Goal: Task Accomplishment & Management: Use online tool/utility

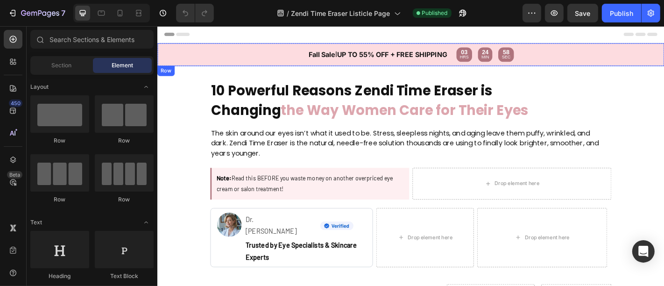
click at [286, 46] on div "Fall Sale l UP TO 55% OFF + FREE SHIPPING Text Block Text Block 03 HRS 24 MIN 5…" at bounding box center [437, 57] width 561 height 25
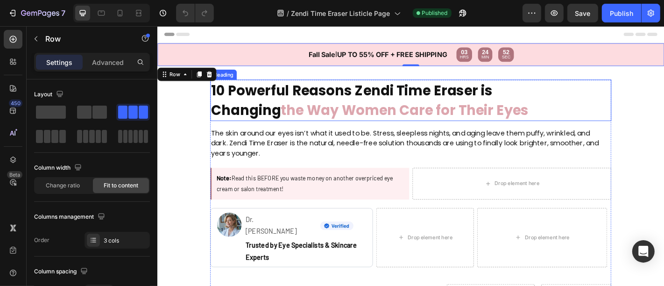
click at [326, 100] on h2 "10 Powerful Reasons Zendi Time Eraser is Changing the Way Women Care for Their …" at bounding box center [417, 108] width 404 height 46
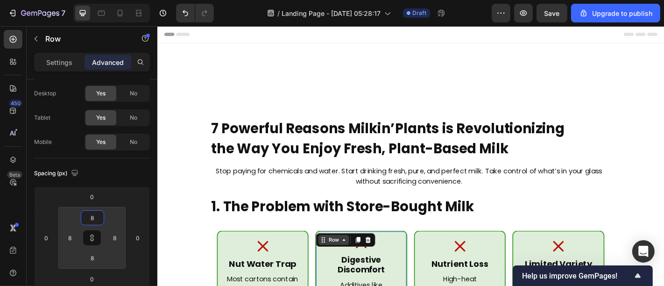
scroll to position [166, 0]
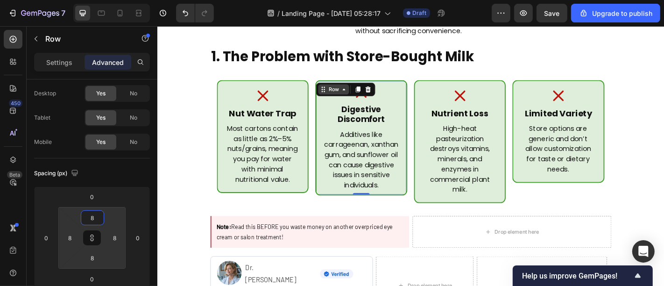
type input "8"
click at [344, 93] on div "Row" at bounding box center [351, 96] width 15 height 8
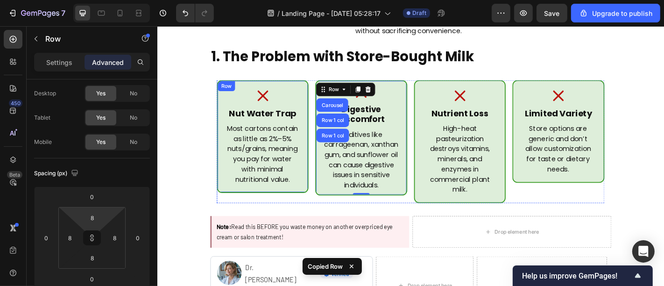
click at [296, 90] on div "Icon Nut Water Trap Heading Most cartons contain as little as 2%–5% nuts/grains…" at bounding box center [273, 148] width 101 height 125
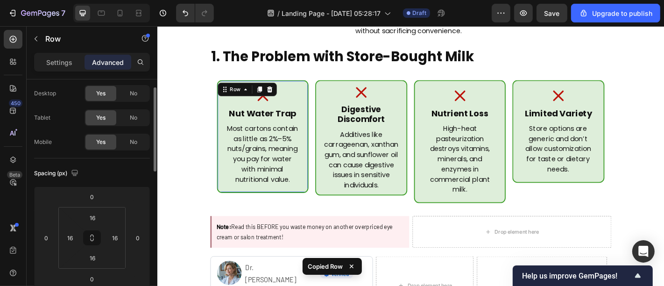
scroll to position [22, 0]
type input "8"
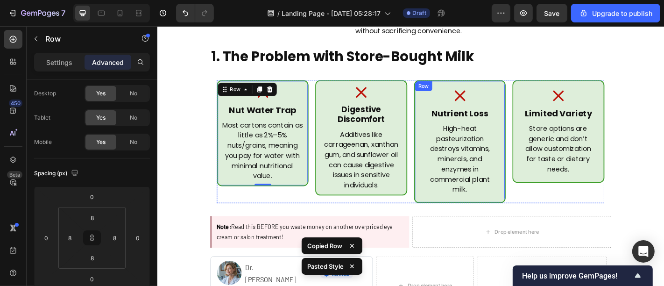
click at [466, 90] on div "Icon Nutrient Loss Heading High-heat pasteurization destroys vitamins, minerals…" at bounding box center [491, 154] width 101 height 136
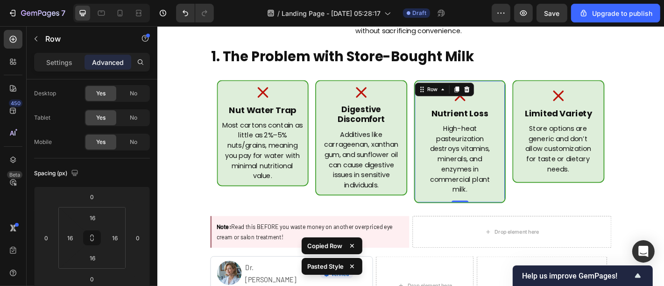
type input "8"
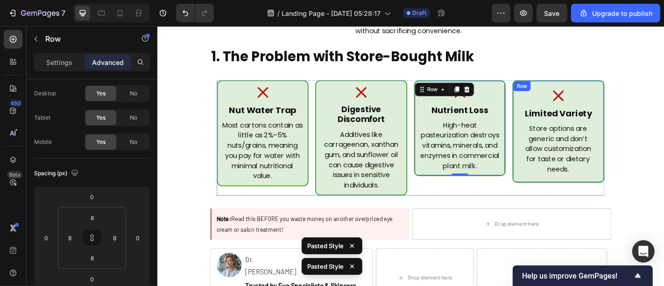
click at [584, 91] on div "Icon Limited Variety Heading Store options are generic and don’t allow customiz…" at bounding box center [600, 143] width 101 height 114
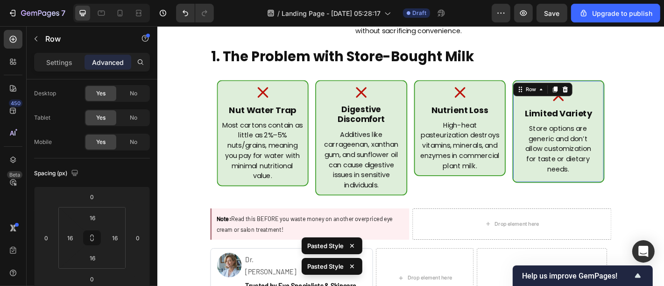
type input "8"
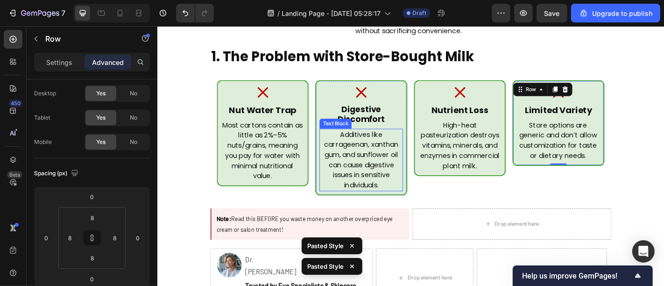
click at [380, 145] on p "Additives like carrageenan, xanthan gum, and sunflower oil can cause digestive …" at bounding box center [382, 173] width 90 height 67
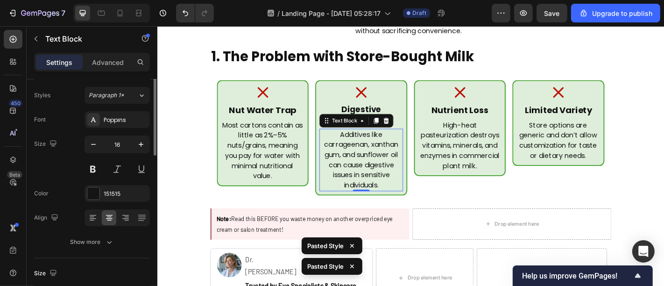
scroll to position [0, 0]
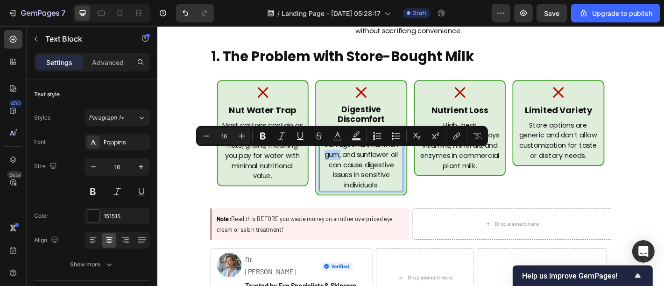
drag, startPoint x: 356, startPoint y: 171, endPoint x: 338, endPoint y: 170, distance: 18.3
click at [338, 170] on p "Additives like carrageenan, xanthan gum, and sunflower oil can cause digestive …" at bounding box center [382, 173] width 90 height 67
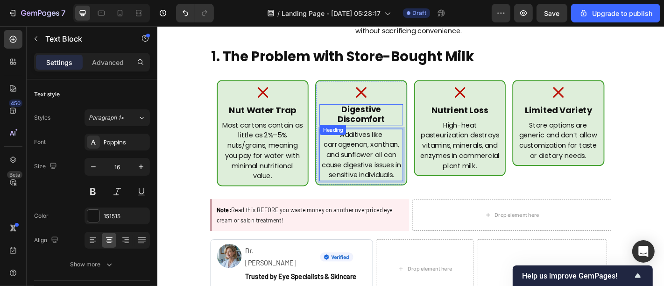
click at [378, 122] on p "Digestive Discomfort" at bounding box center [382, 123] width 90 height 21
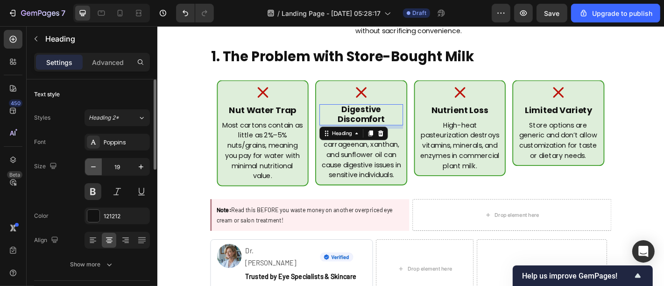
click at [99, 169] on button "button" at bounding box center [93, 166] width 17 height 17
type input "18"
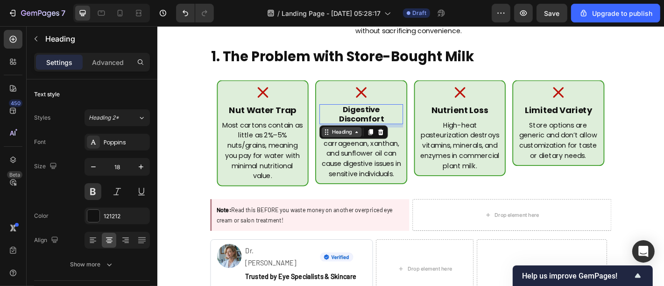
click at [359, 139] on div "Heading" at bounding box center [361, 143] width 26 height 8
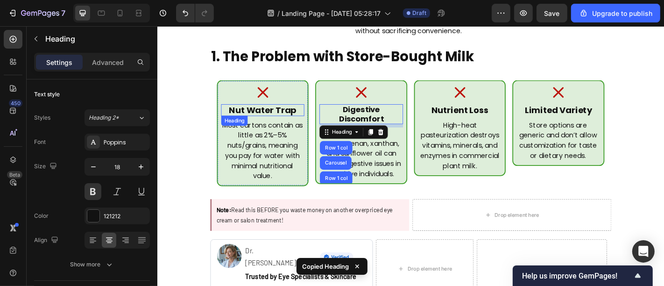
click at [296, 115] on p "Nut Water Trap" at bounding box center [273, 118] width 90 height 11
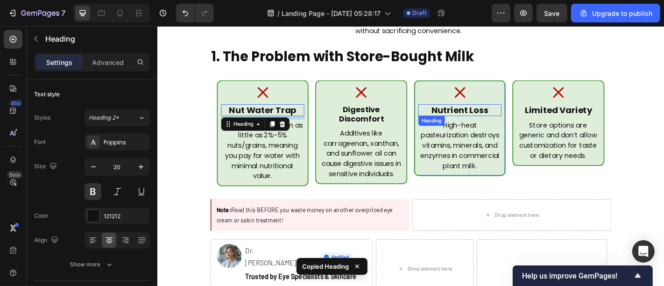
click at [499, 118] on p "Nutrient Loss" at bounding box center [492, 118] width 90 height 11
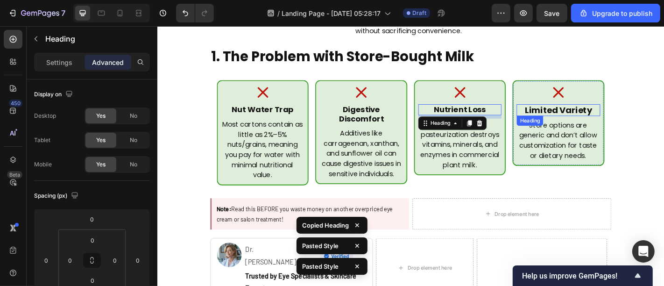
click at [592, 116] on p "Limited Variety" at bounding box center [601, 118] width 90 height 11
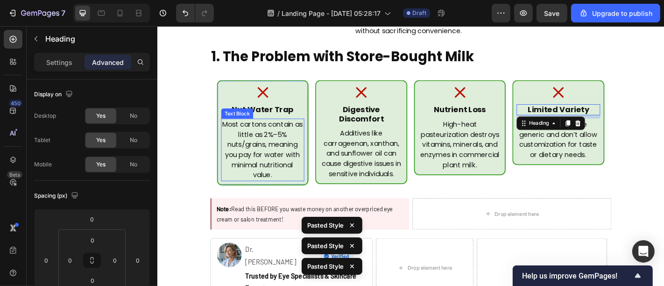
click at [276, 173] on p "Most cartons contain as little as 2%–5% nuts/grains, meaning you pay for water …" at bounding box center [273, 162] width 90 height 67
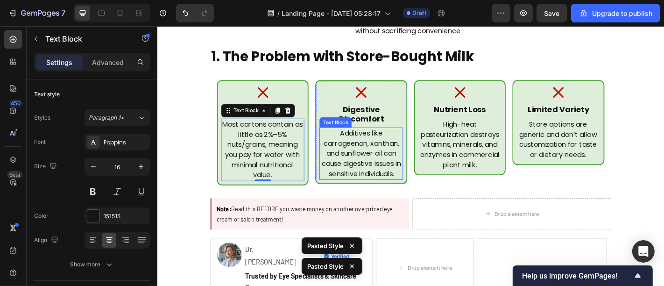
click at [371, 153] on p "Additives like carrageenan, xanthan, and sunflower oil can cause digestive issu…" at bounding box center [382, 167] width 90 height 56
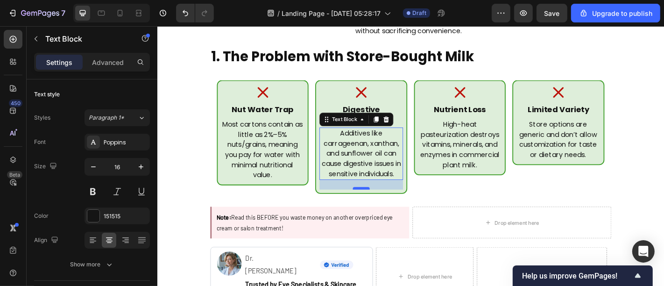
drag, startPoint x: 377, startPoint y: 184, endPoint x: 377, endPoint y: 195, distance: 10.7
click at [377, 204] on div at bounding box center [382, 205] width 19 height 3
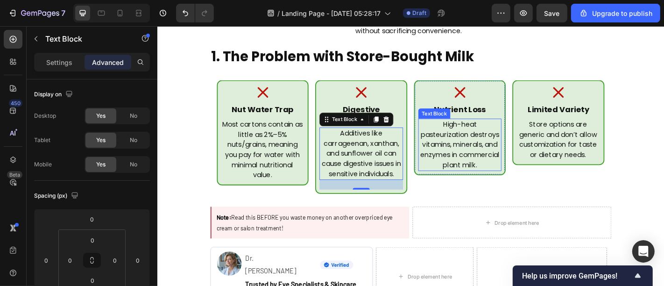
click at [490, 141] on p "High-heat pasteurization destroys vitamins, minerals, and enzymes in commercial…" at bounding box center [492, 157] width 90 height 56
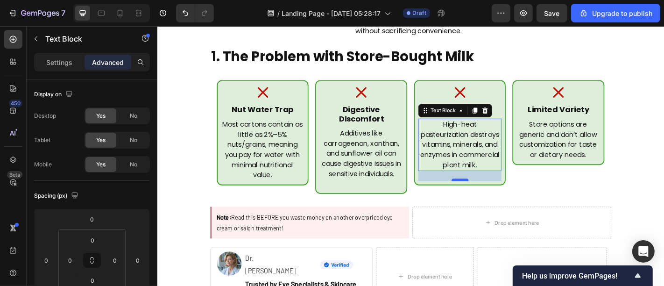
drag, startPoint x: 486, startPoint y: 183, endPoint x: 488, endPoint y: 194, distance: 11.3
click at [488, 194] on div at bounding box center [492, 195] width 19 height 3
type input "24"
click at [576, 153] on p "Store options are generic and don’t allow customization for taste or dietary ne…" at bounding box center [601, 151] width 90 height 45
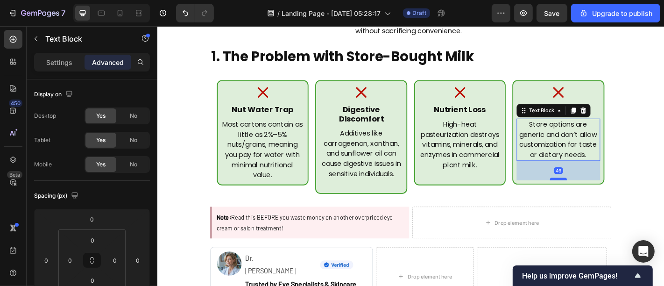
drag, startPoint x: 595, startPoint y: 172, endPoint x: 599, endPoint y: 193, distance: 21.8
click at [599, 193] on div at bounding box center [601, 194] width 19 height 3
type input "46"
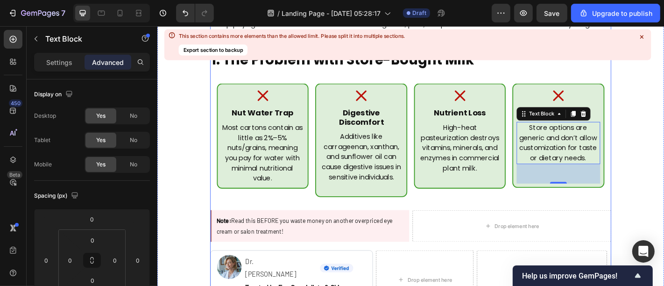
scroll to position [169, 0]
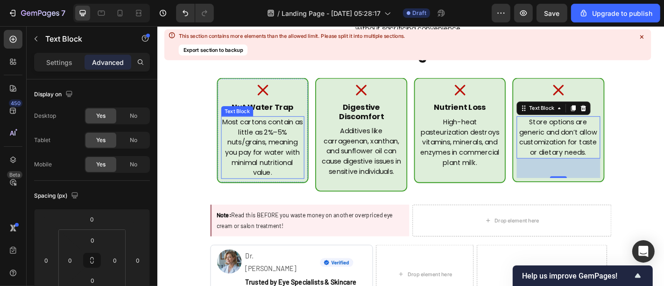
click at [228, 164] on p "Most cartons contain as little as 2%–5% nuts/grains, meaning you pay for water …" at bounding box center [273, 160] width 90 height 67
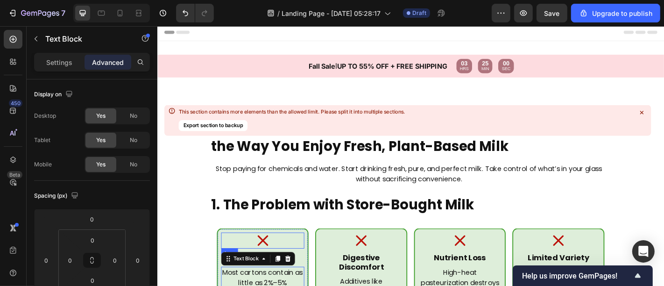
scroll to position [64, 0]
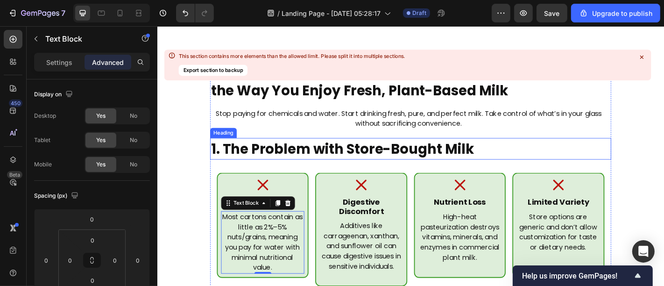
click at [341, 159] on p "1. The Problem with Store-Bought Milk" at bounding box center [417, 161] width 402 height 22
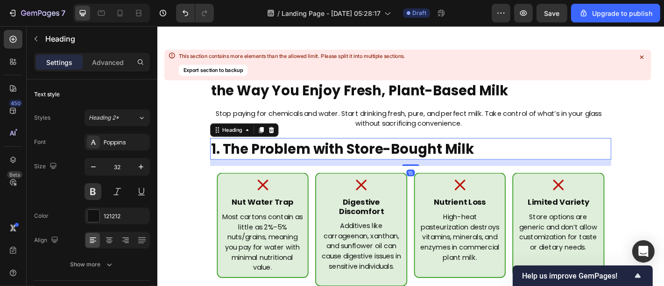
click at [55, 64] on p "Settings" at bounding box center [59, 62] width 26 height 10
click at [107, 237] on icon at bounding box center [109, 237] width 7 height 1
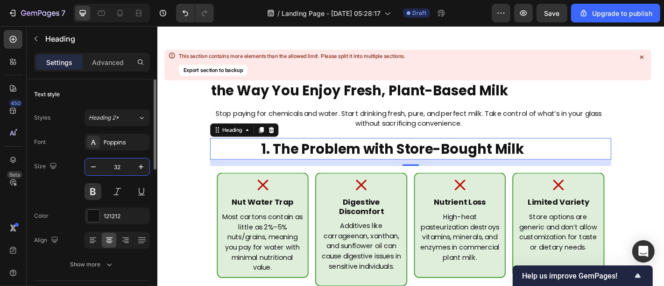
click at [119, 166] on input "32" at bounding box center [117, 166] width 31 height 17
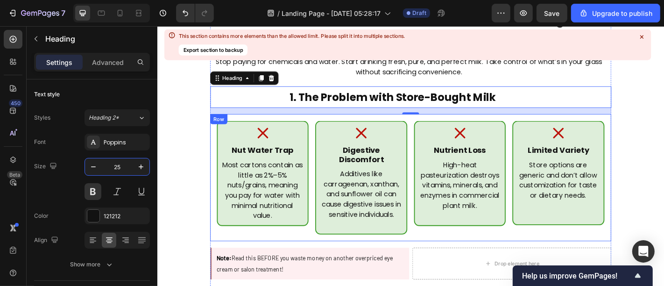
scroll to position [114, 0]
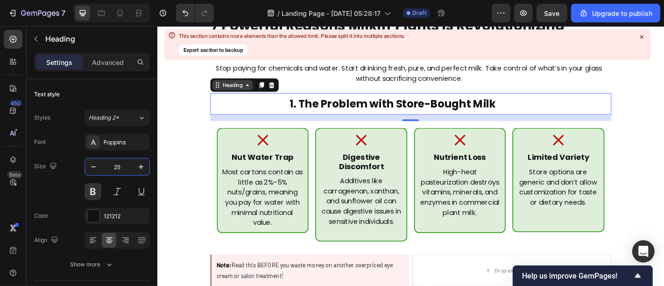
type input "25"
click at [241, 93] on div "Heading" at bounding box center [240, 91] width 26 height 8
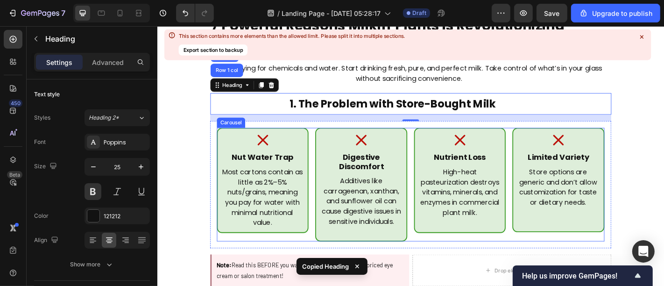
click at [327, 177] on div "Icon Nut Water Trap Heading Most cartons contain as little as 2%–5% nuts/grains…" at bounding box center [437, 201] width 429 height 126
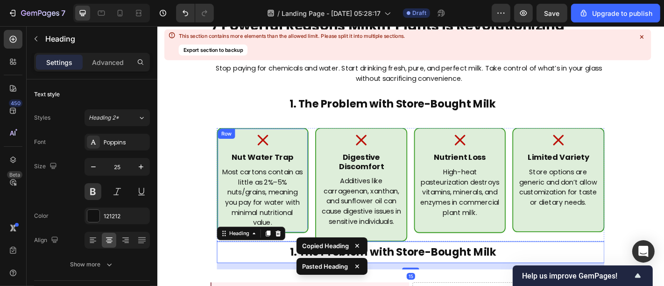
click at [320, 203] on div "Icon Nut Water Trap Heading Most cartons contain as little as 2%–5% nuts/grains…" at bounding box center [273, 196] width 101 height 116
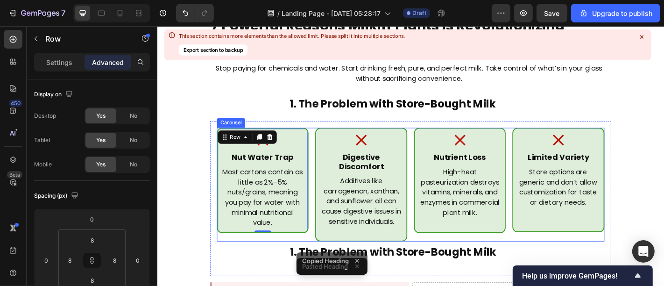
click at [324, 206] on div "Icon Nut Water Trap Heading Most cartons contain as little as 2%–5% nuts/grains…" at bounding box center [437, 201] width 429 height 126
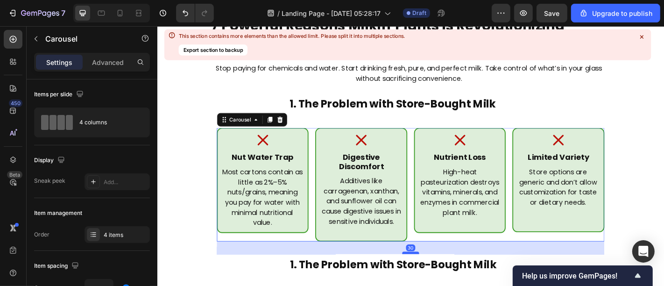
drag, startPoint x: 427, startPoint y: 252, endPoint x: 427, endPoint y: 266, distance: 14.0
click at [428, 275] on div at bounding box center [437, 276] width 19 height 3
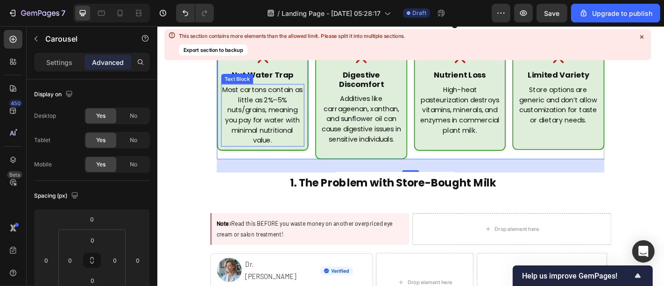
scroll to position [242, 0]
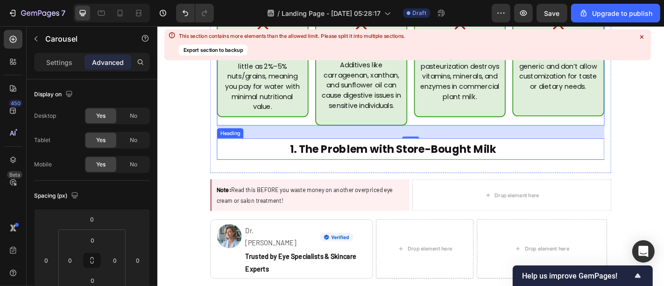
click at [336, 157] on h2 "1. The Problem with Store-Bought Milk" at bounding box center [418, 162] width 390 height 24
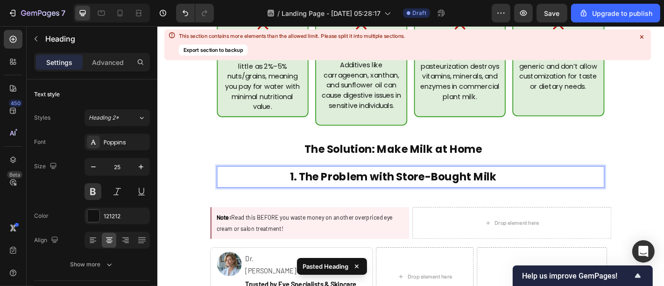
scroll to position [119, 0]
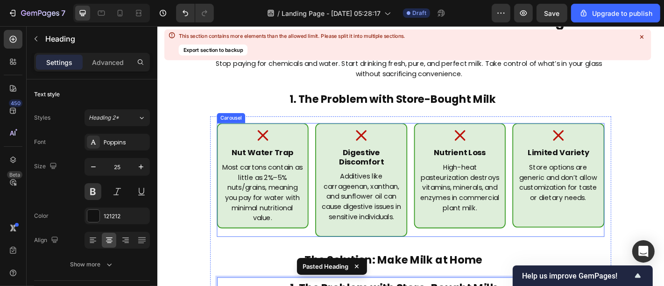
click at [324, 165] on div "Icon Nut Water Trap Heading Most cartons contain as little as 2%–5% nuts/grains…" at bounding box center [437, 196] width 429 height 126
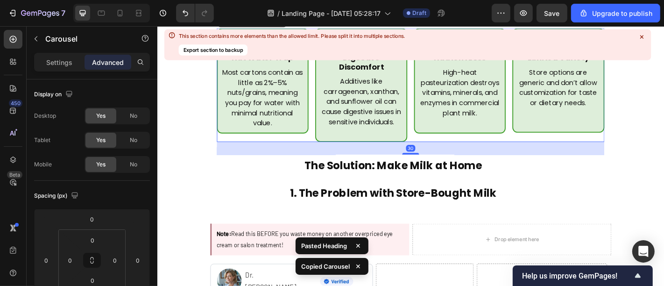
scroll to position [249, 0]
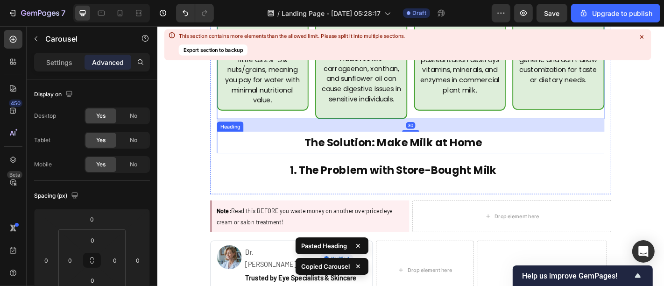
click at [320, 143] on p "The Solution: Make Milk at Home" at bounding box center [418, 154] width 388 height 22
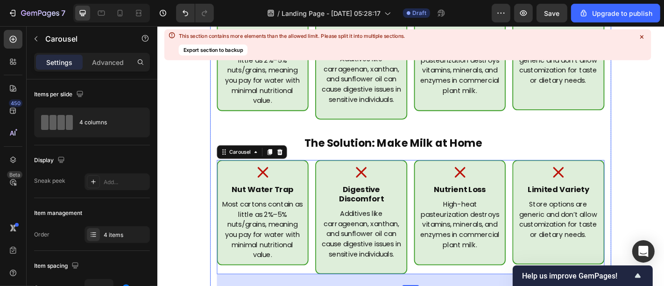
scroll to position [243, 0]
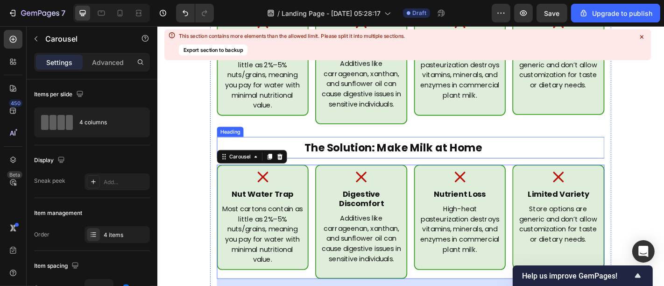
click at [334, 157] on p "The Solution: Make Milk at Home" at bounding box center [418, 161] width 388 height 22
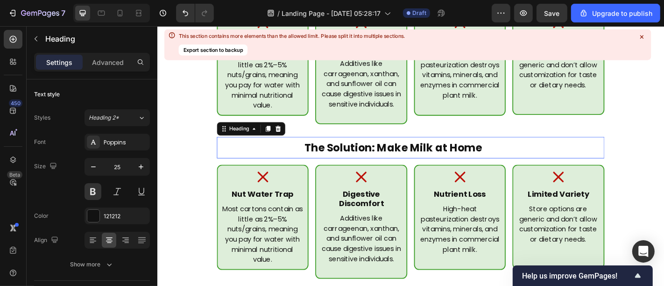
click at [334, 157] on p "The Solution: Make Milk at Home" at bounding box center [418, 161] width 388 height 22
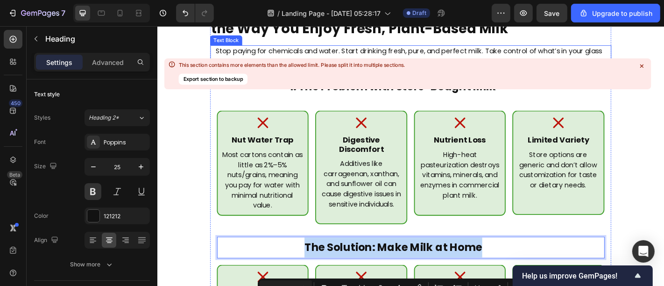
scroll to position [52, 0]
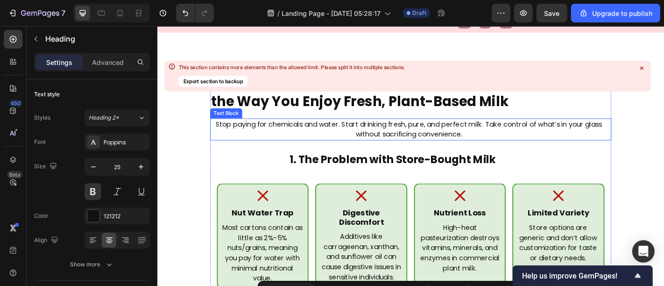
click at [379, 143] on p "Stop paying for chemicals and water. Start drinking fresh, pure, and perfect mi…" at bounding box center [435, 140] width 438 height 22
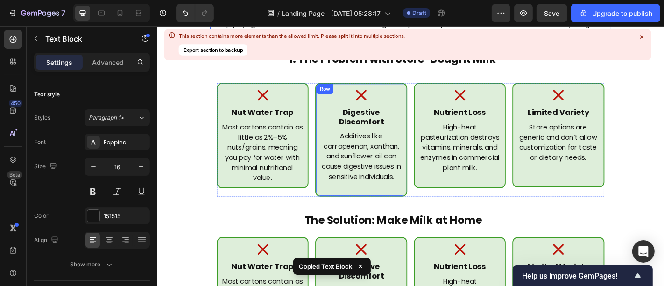
scroll to position [207, 0]
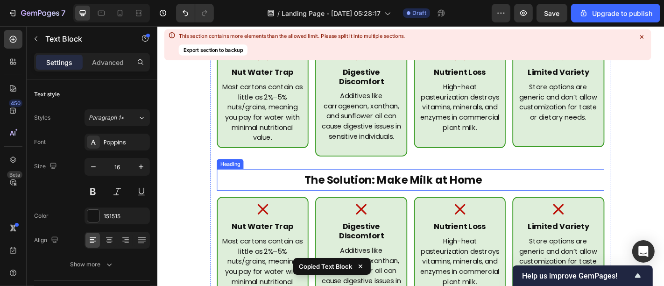
click at [311, 185] on p "The Solution: Make Milk at Home" at bounding box center [418, 196] width 388 height 22
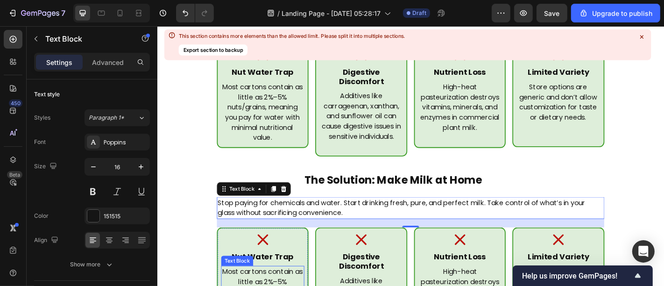
scroll to position [246, 0]
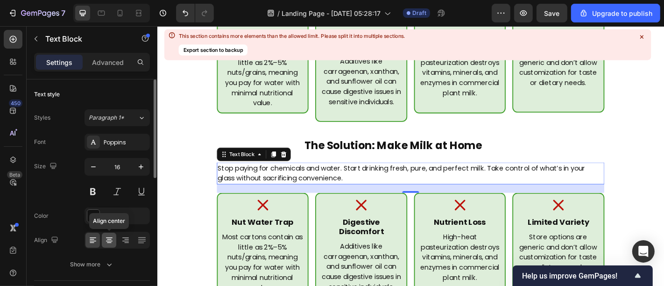
drag, startPoint x: 113, startPoint y: 241, endPoint x: 269, endPoint y: 147, distance: 182.3
click at [113, 241] on icon at bounding box center [109, 239] width 9 height 9
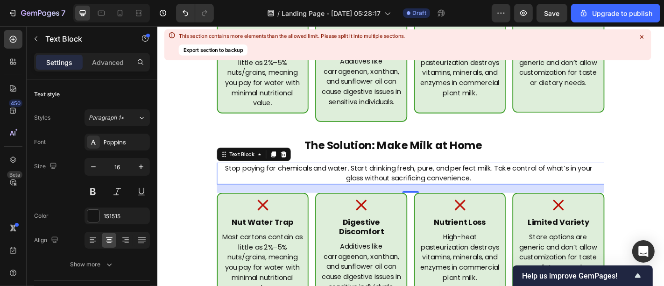
click at [426, 178] on p "Stop paying for chemicals and water. Start drinking fresh, pure, and perfect mi…" at bounding box center [435, 189] width 423 height 22
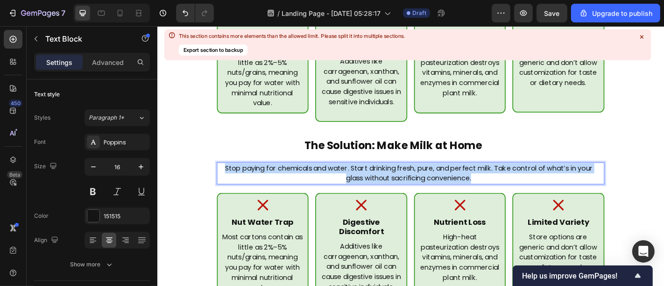
click at [426, 178] on p "Stop paying for chemicals and water. Start drinking fresh, pure, and perfect mi…" at bounding box center [435, 189] width 423 height 22
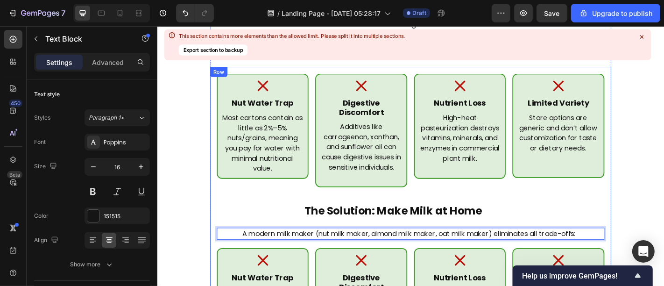
scroll to position [236, 0]
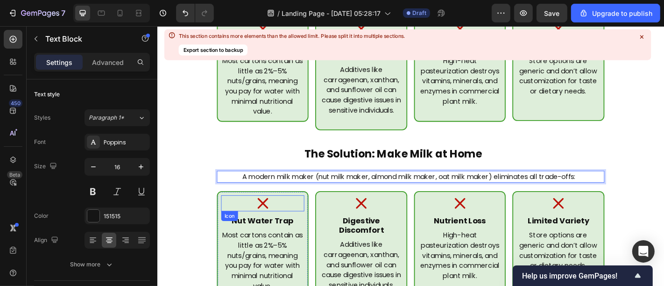
click at [271, 216] on icon at bounding box center [274, 222] width 12 height 12
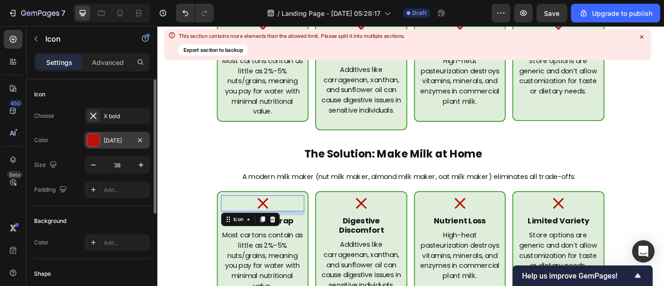
click at [96, 139] on div at bounding box center [93, 140] width 12 height 12
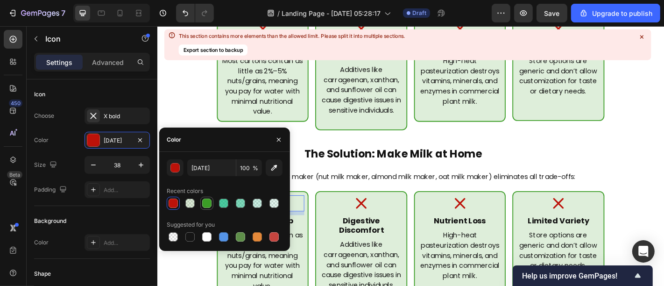
click at [205, 207] on div at bounding box center [206, 203] width 9 height 9
type input "3B9D26"
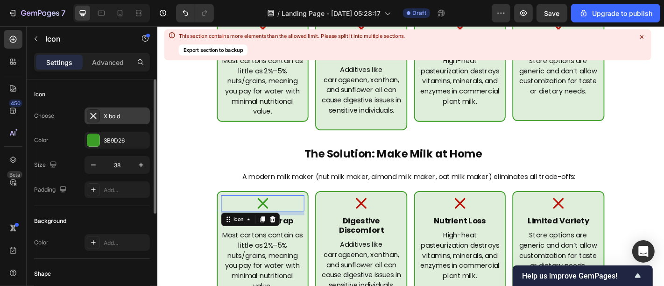
click at [125, 113] on div "X bold" at bounding box center [126, 116] width 44 height 8
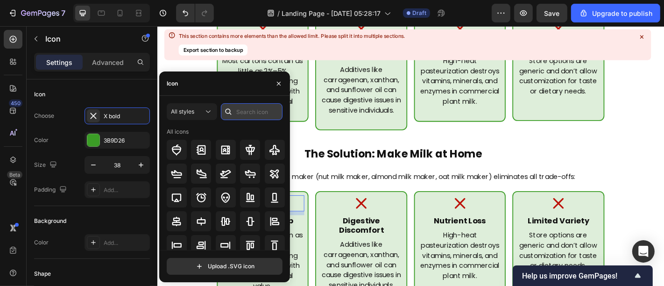
click at [243, 115] on input "text" at bounding box center [252, 111] width 62 height 17
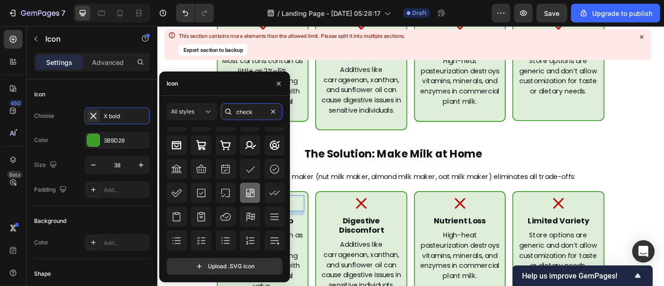
scroll to position [0, 0]
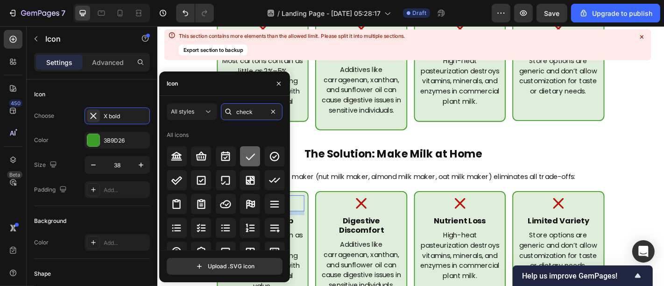
type input "check"
click at [254, 158] on icon at bounding box center [250, 156] width 11 height 11
click at [251, 157] on icon at bounding box center [250, 156] width 11 height 11
click at [318, 229] on div "Icon 9 Nut Water Trap Heading Most cartons contain as little as 2%–5% nuts/grai…" at bounding box center [273, 266] width 101 height 116
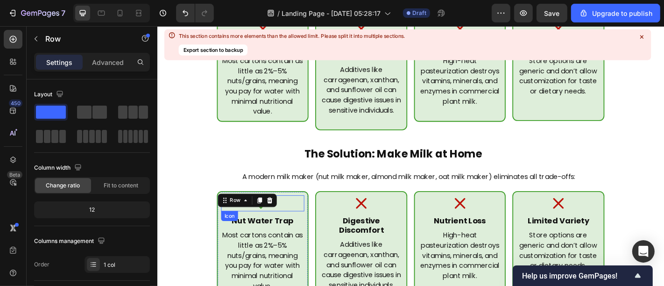
click at [306, 213] on div "Icon" at bounding box center [274, 222] width 92 height 18
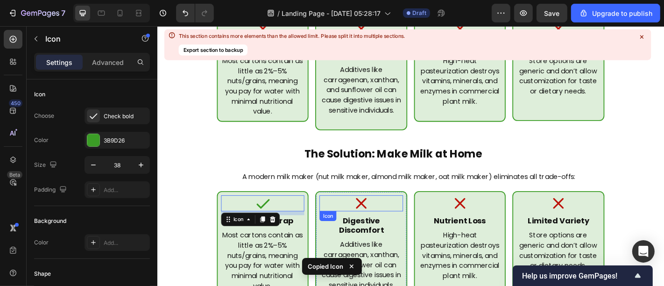
click at [388, 213] on div "Icon" at bounding box center [382, 222] width 92 height 18
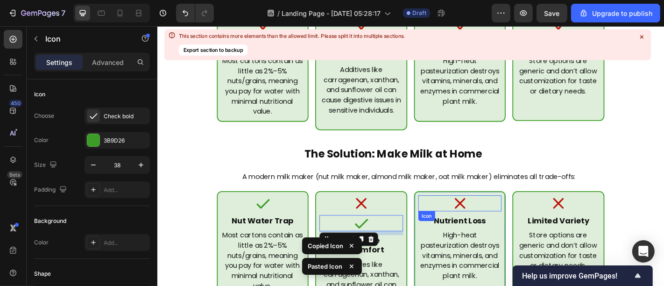
click at [486, 216] on icon at bounding box center [492, 222] width 12 height 12
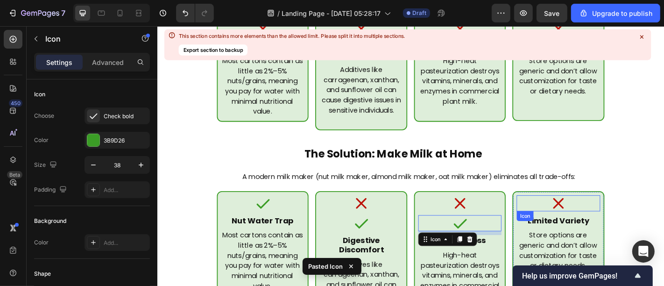
click at [570, 213] on div "Icon" at bounding box center [601, 222] width 92 height 18
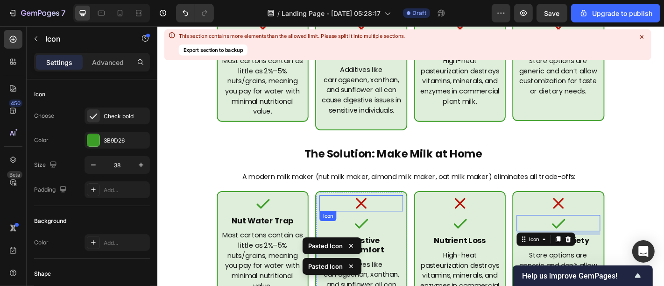
click at [382, 213] on icon at bounding box center [383, 222] width 18 height 18
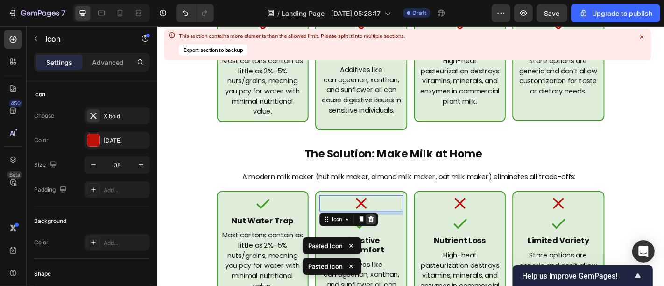
click at [391, 236] on icon at bounding box center [394, 239] width 6 height 7
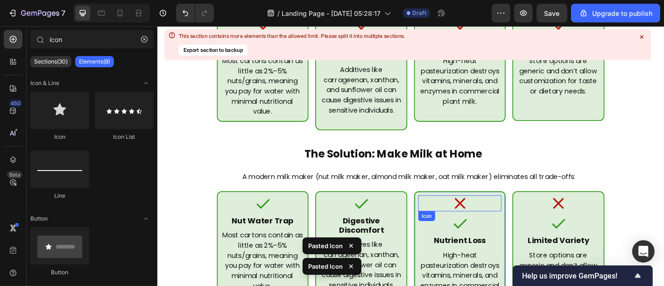
click at [502, 213] on div "Icon" at bounding box center [492, 222] width 92 height 18
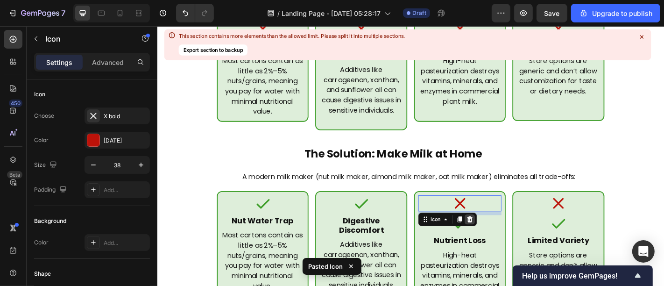
click at [499, 234] on div at bounding box center [502, 239] width 11 height 11
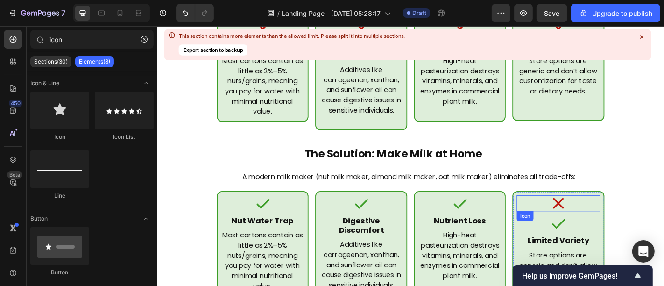
click at [596, 213] on icon at bounding box center [601, 222] width 18 height 18
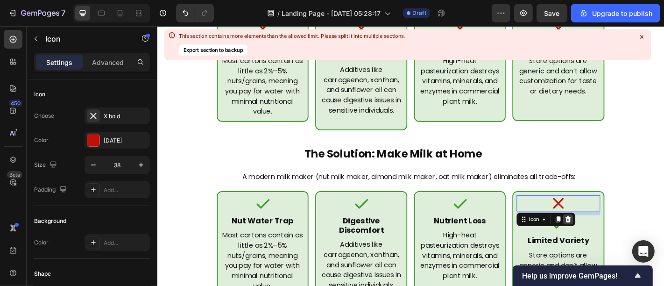
click at [608, 236] on icon at bounding box center [611, 239] width 7 height 7
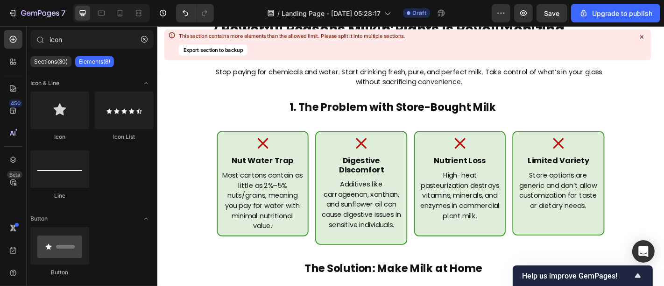
scroll to position [106, 0]
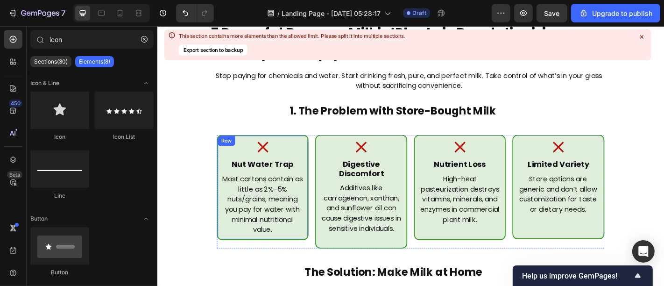
click at [316, 151] on div "Icon Nut Water Trap Heading Most cartons contain as little as 2%–5% nuts/grains…" at bounding box center [273, 204] width 101 height 116
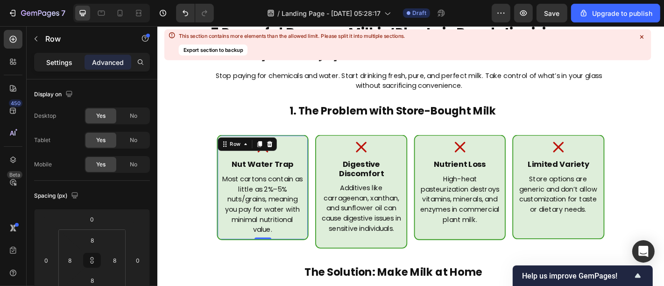
click at [50, 67] on div "Settings" at bounding box center [59, 62] width 47 height 15
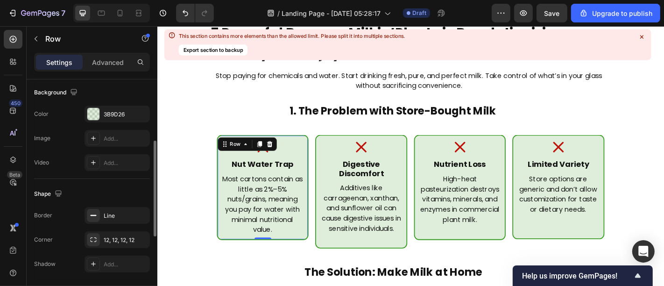
scroll to position [322, 0]
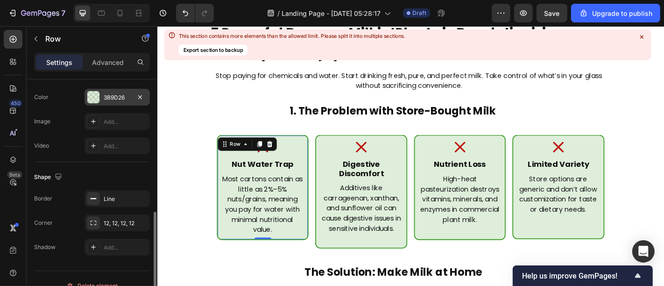
click at [92, 91] on div at bounding box center [93, 97] width 12 height 12
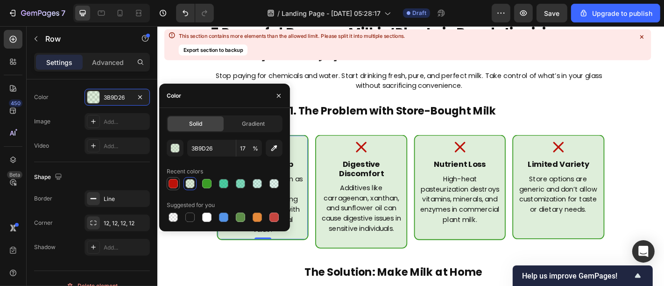
click at [174, 187] on div at bounding box center [173, 183] width 9 height 9
type input "BC1209"
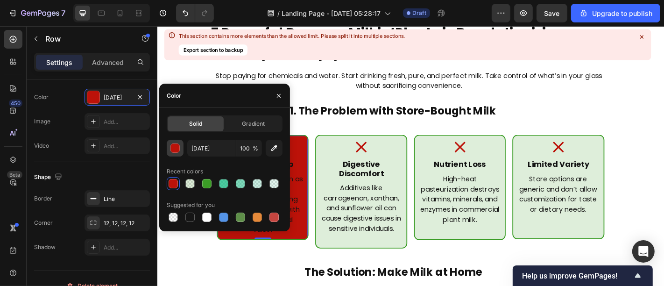
click at [174, 152] on div "button" at bounding box center [175, 148] width 9 height 9
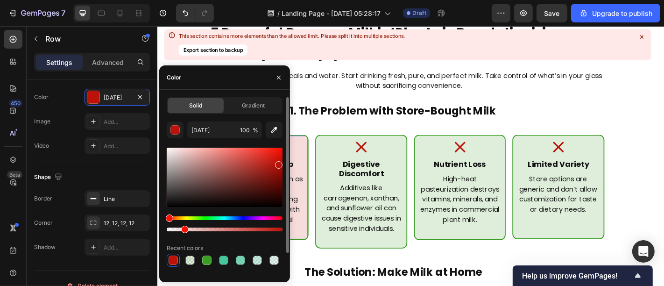
click at [183, 229] on div at bounding box center [225, 230] width 116 height 4
type input "14"
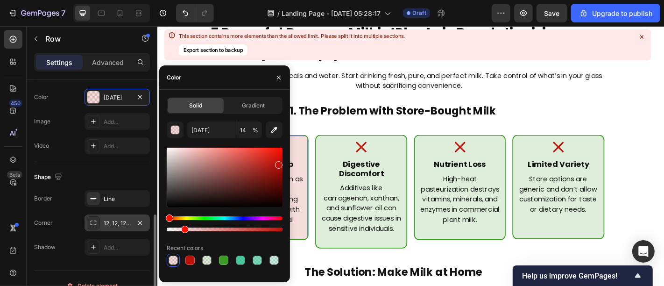
scroll to position [335, 0]
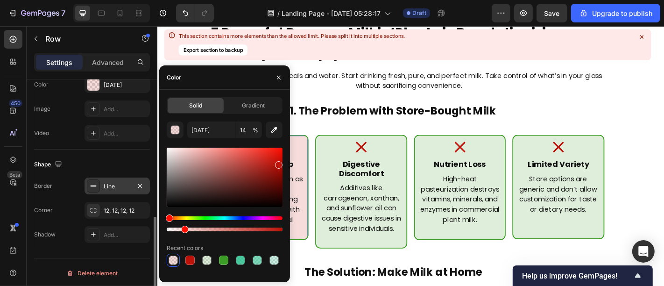
click at [96, 185] on icon at bounding box center [93, 185] width 7 height 7
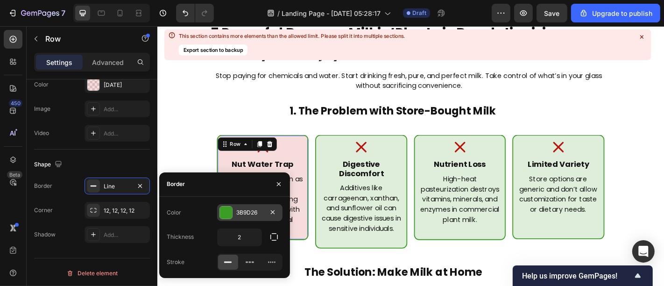
click at [239, 211] on div "3B9D26" at bounding box center [249, 212] width 27 height 8
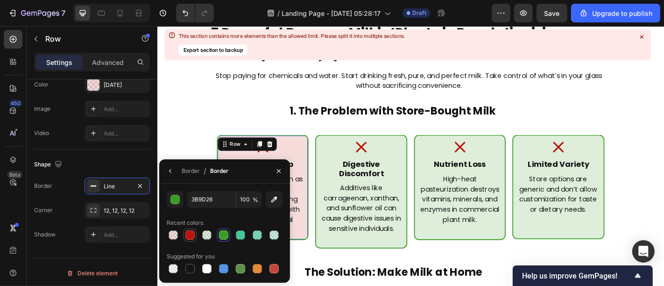
click at [188, 238] on div at bounding box center [189, 234] width 9 height 9
type input "BC1209"
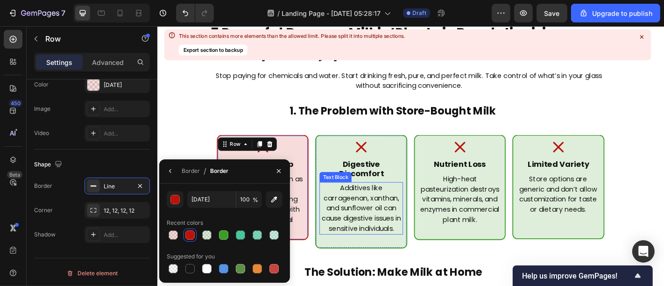
click at [375, 235] on p "Additives like carrageenan, xanthan, and sunflower oil can cause digestive issu…" at bounding box center [382, 228] width 90 height 56
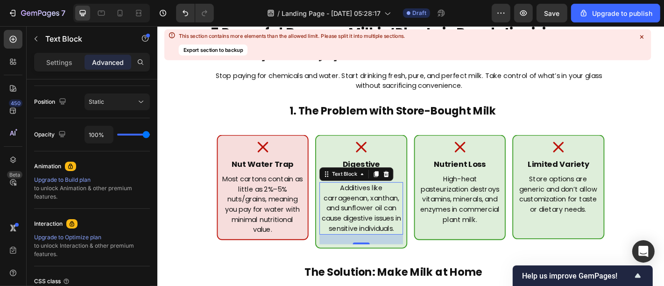
scroll to position [0, 0]
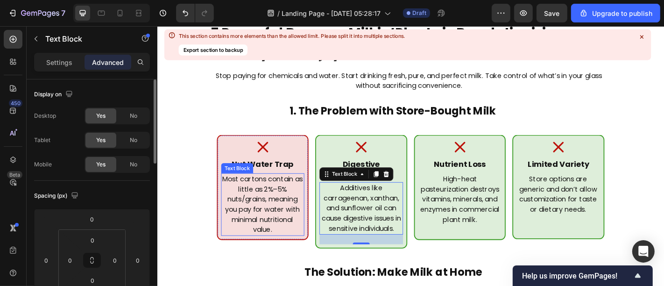
click at [314, 256] on div "Most cartons contain as little as 2%–5% nuts/grains, meaning you pay for water …" at bounding box center [274, 223] width 92 height 69
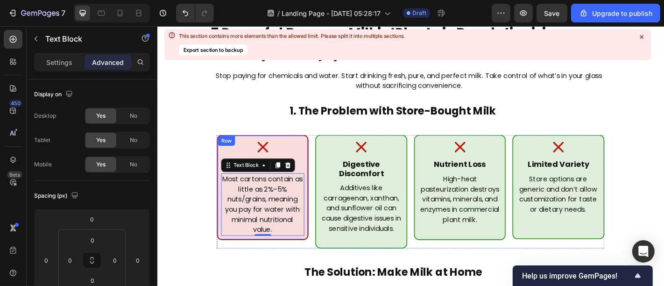
click at [316, 258] on div "Icon Nut Water Trap Heading Most cartons contain as little as 2%–5% nuts/grains…" at bounding box center [273, 204] width 101 height 116
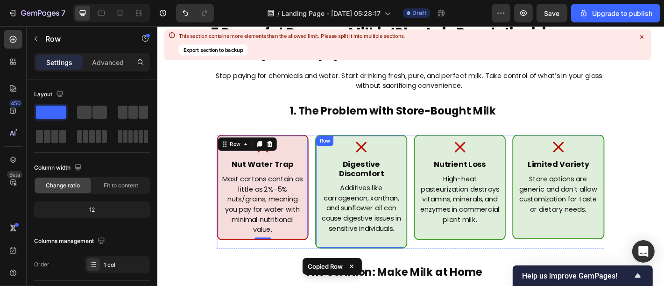
click at [334, 257] on div "Icon Digestive Discomfort Heading Additives like carrageenan, xanthan, and sunf…" at bounding box center [382, 209] width 101 height 126
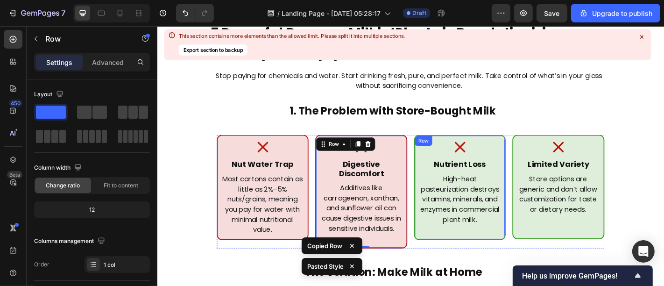
click at [442, 258] on div "Icon Nutrient Loss Heading High-heat pasteurization destroys vitamins, minerals…" at bounding box center [491, 204] width 101 height 116
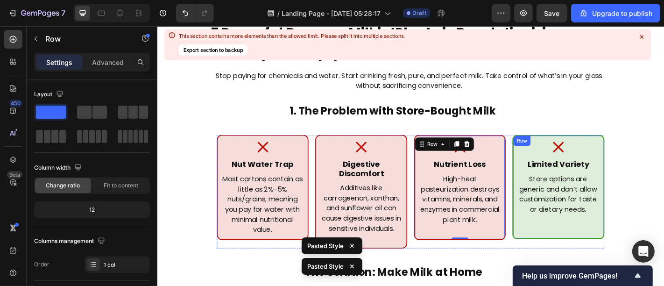
click at [561, 254] on div "Icon Limited Variety Heading Store options are generic and don’t allow customiz…" at bounding box center [601, 204] width 92 height 106
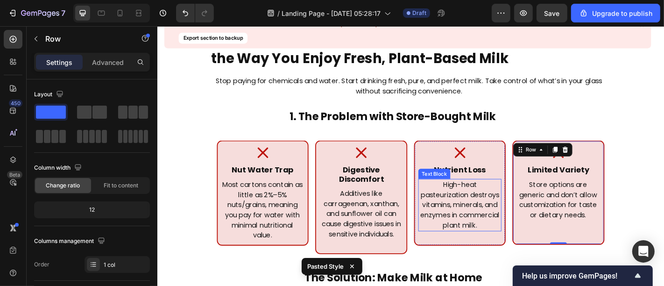
scroll to position [144, 0]
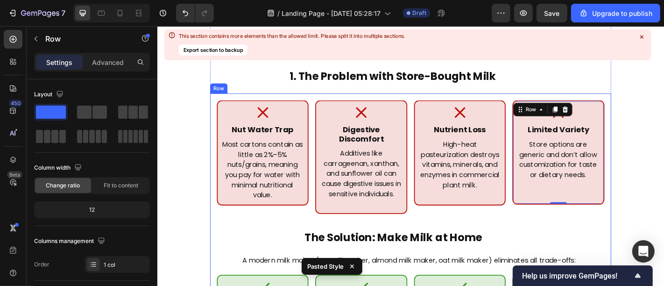
click at [513, 225] on div "Icon Nut Water Trap Heading Most cartons contain as little as 2%–5% nuts/grains…" at bounding box center [437, 178] width 429 height 140
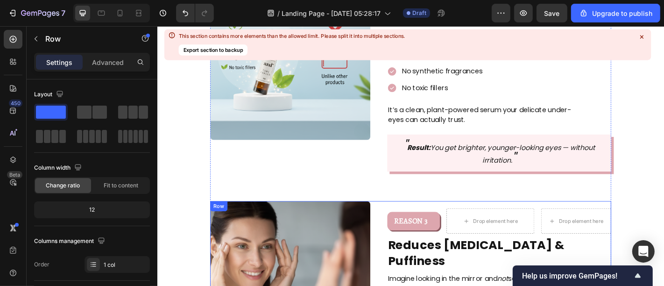
scroll to position [1033, 0]
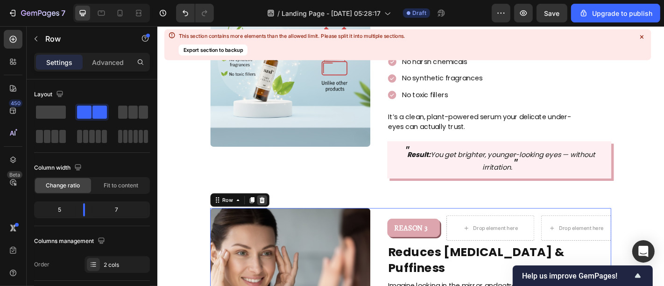
click at [267, 213] on div at bounding box center [272, 218] width 11 height 11
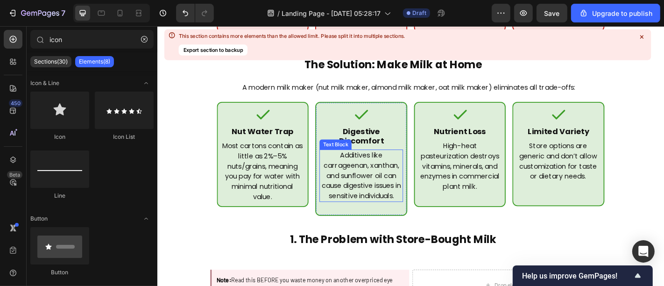
scroll to position [336, 0]
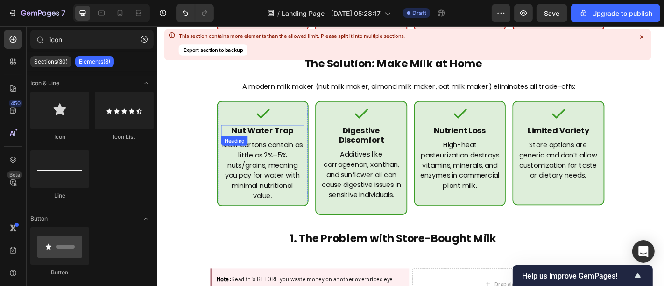
click at [288, 135] on h2 "Nut Water Trap" at bounding box center [274, 141] width 92 height 12
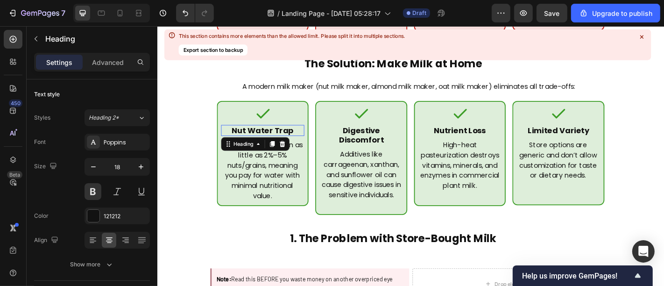
click at [288, 136] on p "Nut Water Trap" at bounding box center [273, 141] width 90 height 10
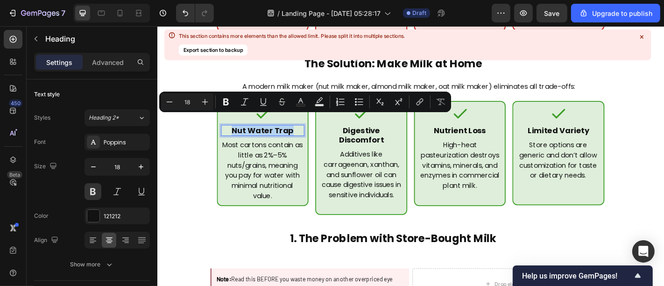
click at [288, 136] on p "Nut Water Trap" at bounding box center [273, 141] width 90 height 10
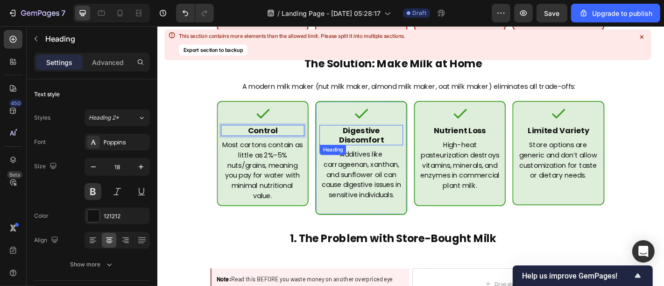
click at [376, 135] on h2 "Digestive Discomfort" at bounding box center [382, 146] width 92 height 22
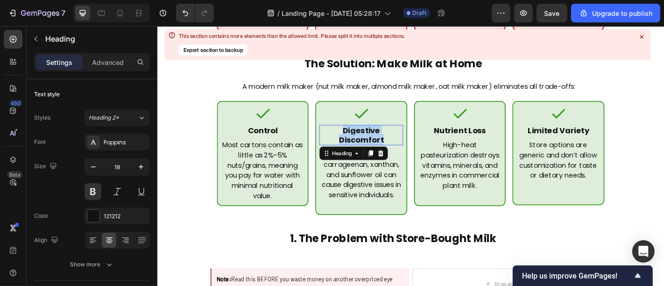
click at [376, 136] on p "Digestive Discomfort" at bounding box center [382, 146] width 90 height 20
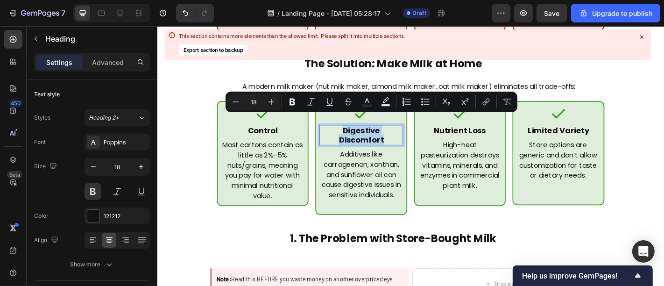
click at [376, 136] on p "Digestive Discomfort" at bounding box center [382, 146] width 90 height 20
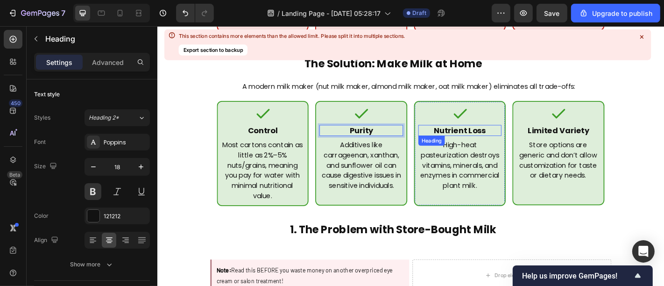
click at [502, 135] on h2 "Nutrient Loss" at bounding box center [492, 141] width 92 height 12
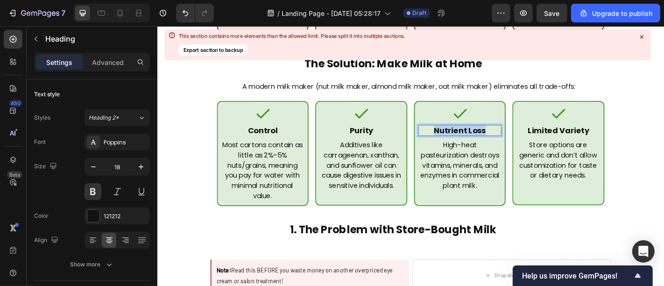
click at [502, 136] on p "Nutrient Loss" at bounding box center [492, 141] width 90 height 10
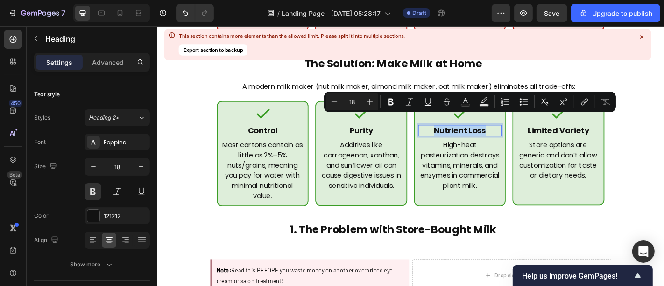
click at [502, 136] on p "Nutrient Loss" at bounding box center [492, 141] width 90 height 10
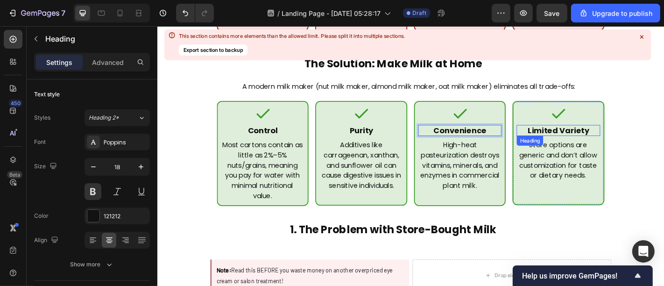
click at [571, 135] on h2 "Limited Variety" at bounding box center [601, 141] width 92 height 12
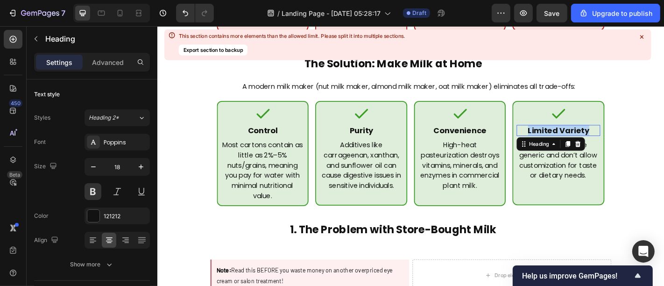
click at [571, 136] on p "Limited Variety" at bounding box center [601, 141] width 90 height 10
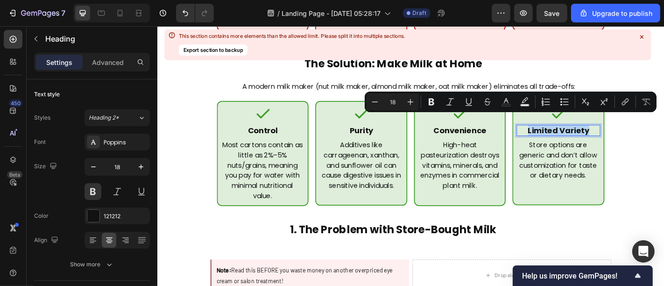
click at [571, 136] on p "Limited Variety" at bounding box center [601, 141] width 90 height 10
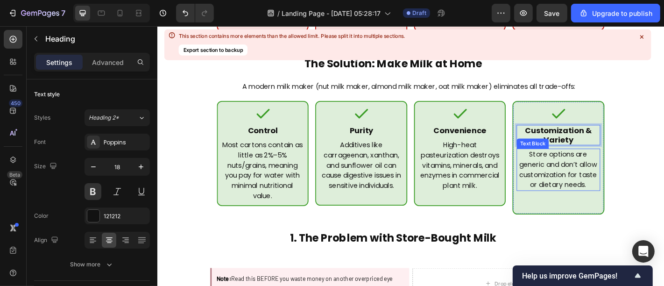
click at [584, 174] on p "Store options are generic and don’t allow customization for taste or dietary ne…" at bounding box center [601, 184] width 90 height 45
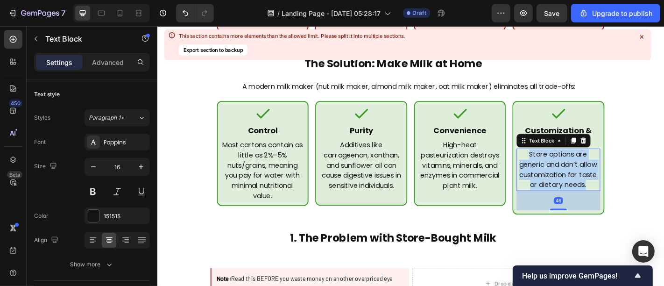
click at [584, 174] on p "Store options are generic and don’t allow customization for taste or dietary ne…" at bounding box center [601, 184] width 90 height 45
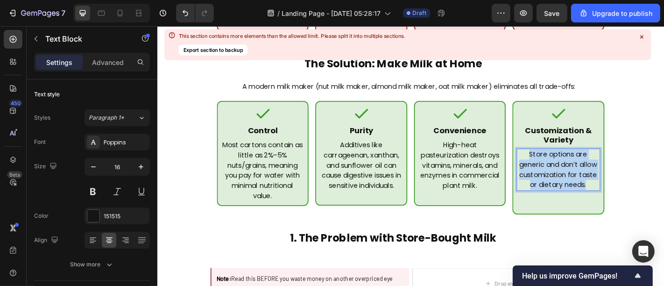
click at [584, 174] on p "Store options are generic and don’t allow customization for taste or dietary ne…" at bounding box center [601, 184] width 90 height 45
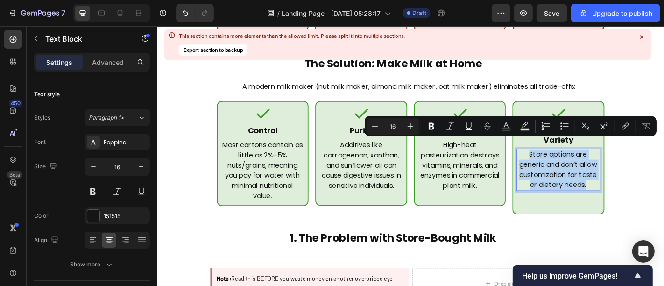
click at [584, 174] on p "Store options are generic and don’t allow customization for taste or dietary ne…" at bounding box center [601, 184] width 90 height 45
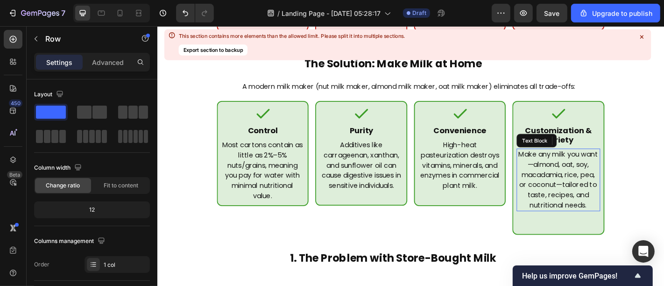
click at [599, 201] on p "Make any milk you want—almond, oat, soy, macadamia, rice, pea, or coconut—tailo…" at bounding box center [601, 195] width 90 height 67
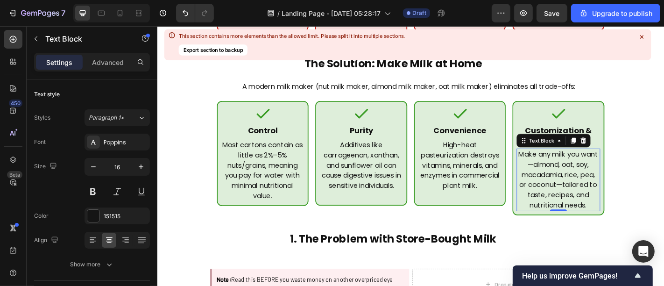
drag, startPoint x: 599, startPoint y: 239, endPoint x: 595, endPoint y: 195, distance: 43.6
click at [595, 195] on div "Make any milk you want—almond, oat, soy, macadamia, rice, pea, or coconut—tailo…" at bounding box center [601, 195] width 92 height 69
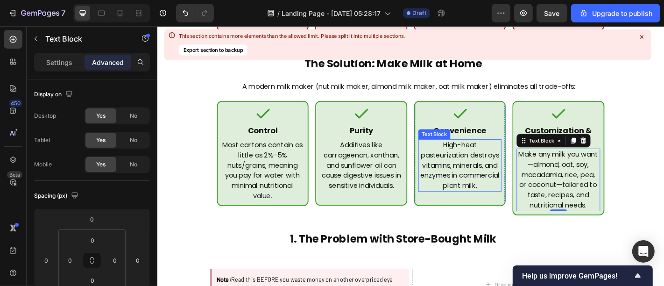
click at [461, 159] on p "High-heat pasteurization destroys vitamins, minerals, and enzymes in commercial…" at bounding box center [492, 180] width 90 height 56
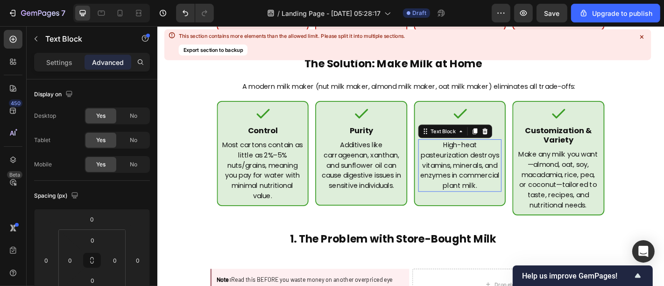
click at [461, 159] on p "High-heat pasteurization destroys vitamins, minerals, and enzymes in commercial…" at bounding box center [492, 180] width 90 height 56
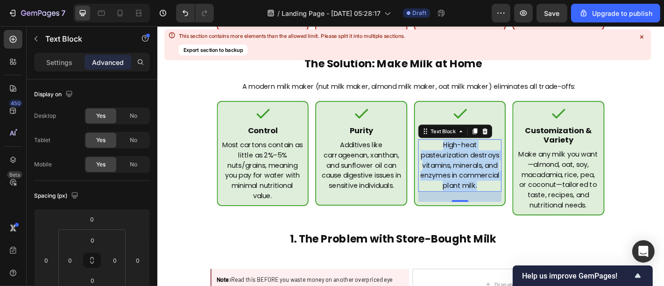
click at [461, 159] on p "High-heat pasteurization destroys vitamins, minerals, and enzymes in commercial…" at bounding box center [492, 180] width 90 height 56
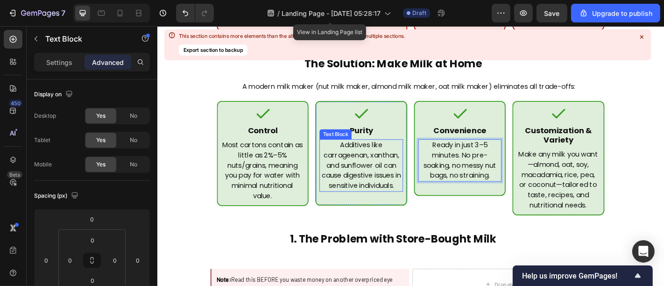
click at [349, 180] on p "Additives like carrageenan, xanthan, and sunflower oil can cause digestive issu…" at bounding box center [382, 180] width 90 height 56
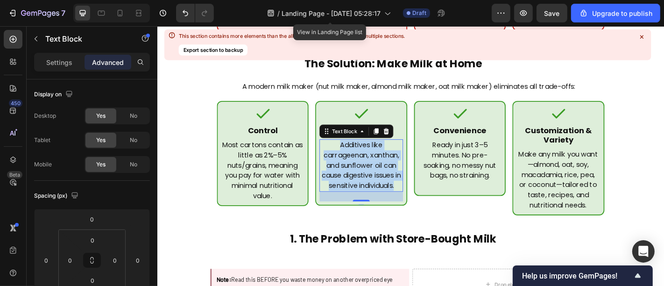
click at [349, 180] on p "Additives like carrageenan, xanthan, and sunflower oil can cause digestive issu…" at bounding box center [382, 180] width 90 height 56
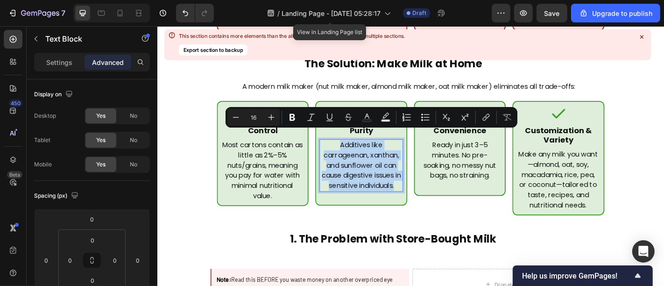
click at [349, 180] on p "Additives like carrageenan, xanthan, and sunflower oil can cause digestive issu…" at bounding box center [382, 180] width 90 height 56
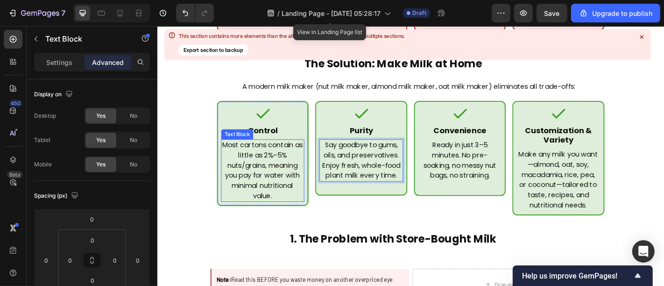
click at [258, 185] on p "Most cartons contain as little as 2%–5% nuts/grains, meaning you pay for water …" at bounding box center [273, 185] width 90 height 67
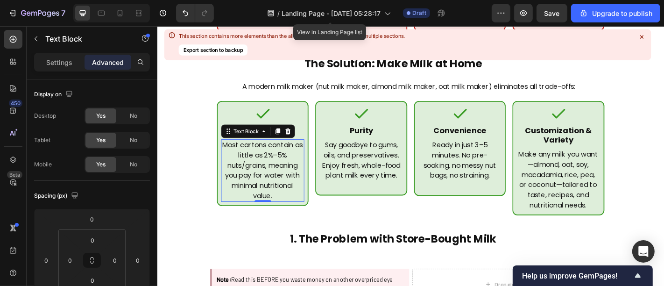
click at [258, 185] on p "Most cartons contain as little as 2%–5% nuts/grains, meaning you pay for water …" at bounding box center [273, 185] width 90 height 67
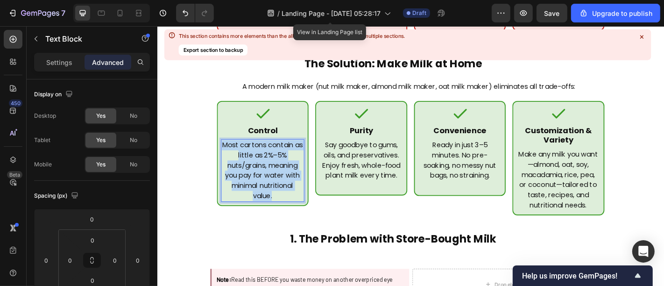
click at [258, 185] on p "Most cartons contain as little as 2%–5% nuts/grains, meaning you pay for water …" at bounding box center [273, 185] width 90 height 67
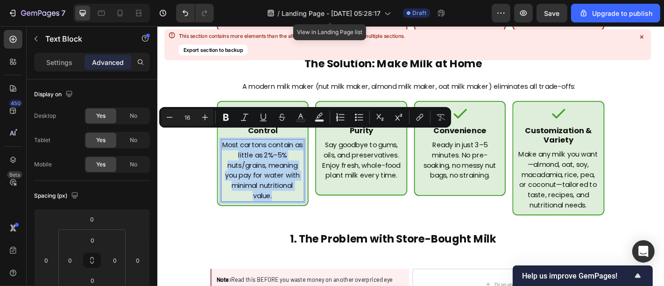
click at [258, 185] on p "Most cartons contain as little as 2%–5% nuts/grains, meaning you pay for water …" at bounding box center [273, 185] width 90 height 67
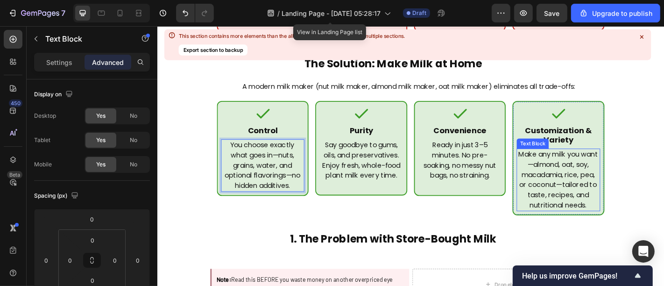
click at [600, 175] on p "Make any milk you want—almond, oat, soy, macadamia, rice, pea, or coconut—tailo…" at bounding box center [601, 195] width 90 height 67
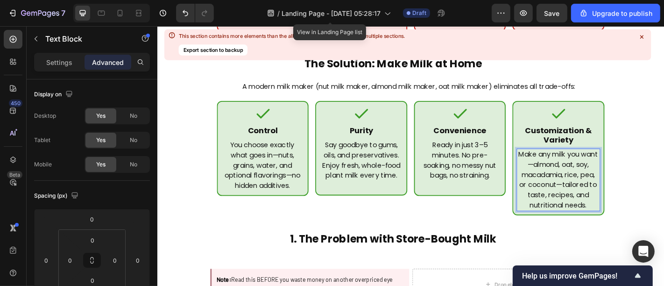
click at [576, 162] on p "Make any milk you want—almond, oat, soy, macadamia, rice, pea, or coconut—tailo…" at bounding box center [601, 195] width 90 height 67
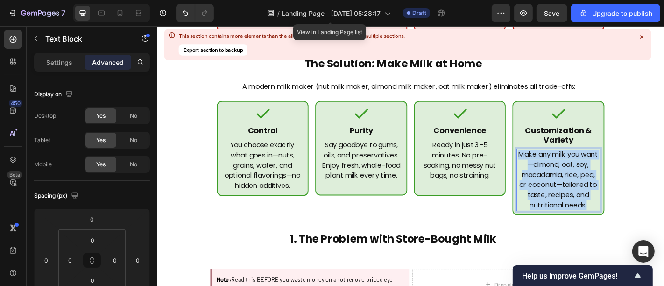
click at [576, 162] on p "Make any milk you want—almond, oat, soy, macadamia, rice, pea, or coconut—tailo…" at bounding box center [601, 195] width 90 height 67
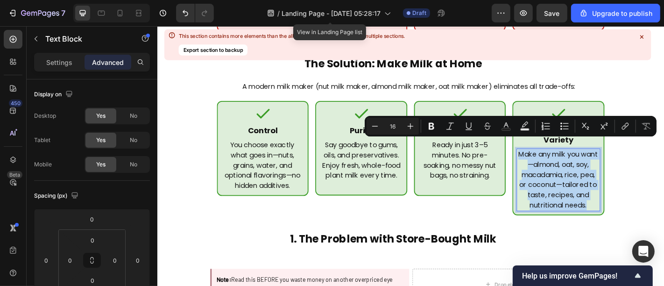
click at [576, 162] on p "Make any milk you want—almond, oat, soy, macadamia, rice, pea, or coconut—tailo…" at bounding box center [601, 195] width 90 height 67
copy p "Make any milk you want—almond, oat, soy, macadamia, rice, pea, or coconut—tailo…"
click at [482, 156] on p "Ready in just 3–5 minutes. No pre-soaking, no messy nut bags, no straining." at bounding box center [492, 174] width 90 height 45
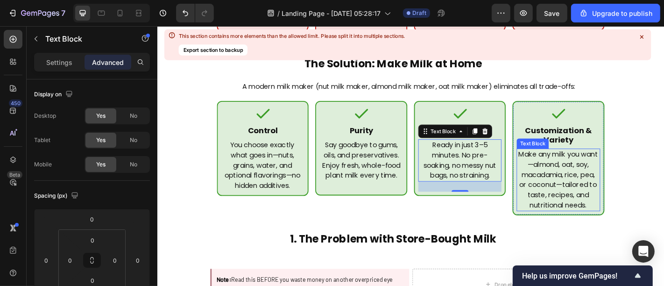
click at [600, 176] on p "Make any milk you want—almond, oat, soy, macadamia, rice, pea, or coconut—tailo…" at bounding box center [601, 195] width 90 height 67
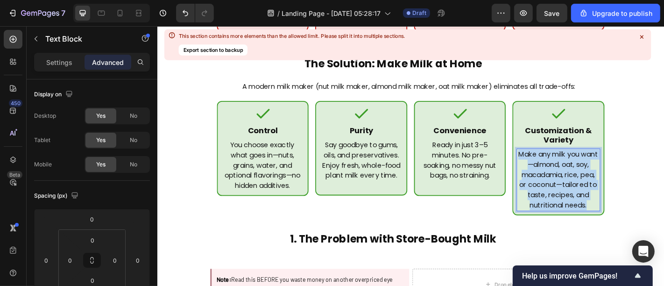
click at [600, 176] on p "Make any milk you want—almond, oat, soy, macadamia, rice, pea, or coconut—tailo…" at bounding box center [601, 195] width 90 height 67
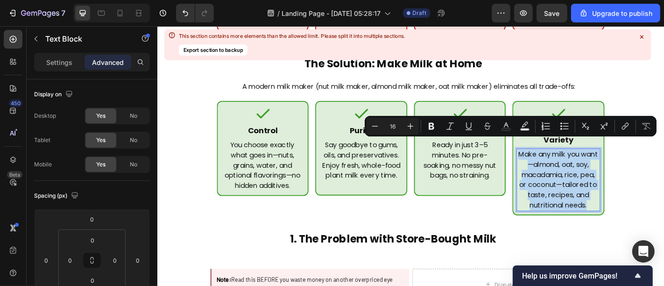
click at [600, 176] on p "Make any milk you want—almond, oat, soy, macadamia, rice, pea, or coconut—tailo…" at bounding box center [601, 195] width 90 height 67
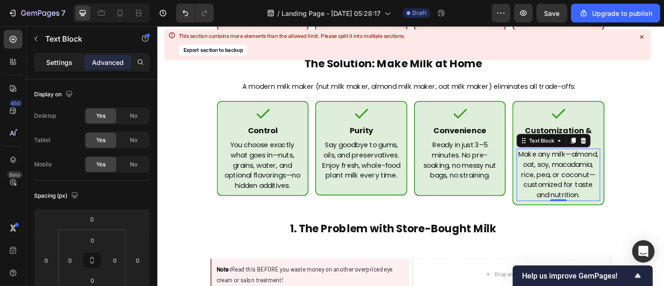
click at [64, 63] on p "Settings" at bounding box center [59, 62] width 26 height 10
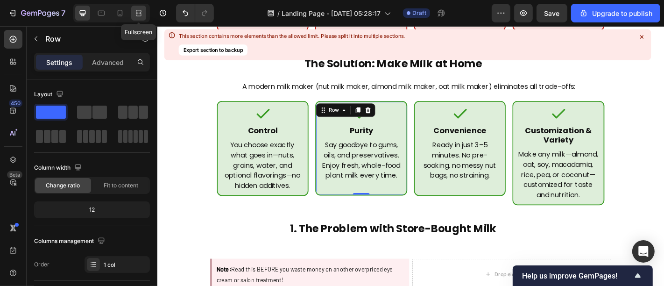
click at [139, 14] on icon at bounding box center [138, 12] width 9 height 9
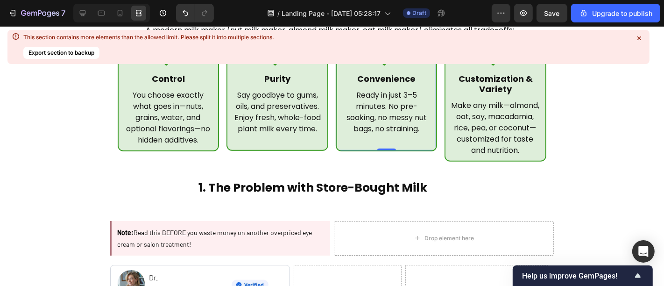
scroll to position [362, 0]
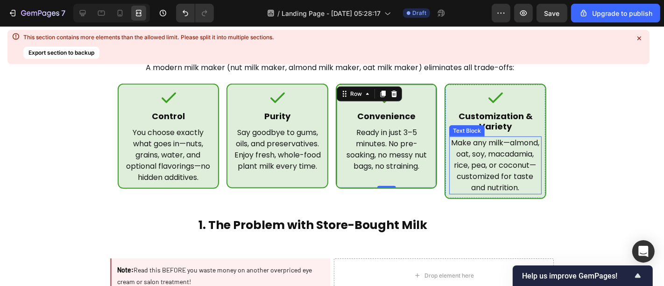
click at [456, 137] on p "Make any milk—almond, oat, soy, macadamia, rice, pea, or coconut—customized for…" at bounding box center [495, 165] width 90 height 56
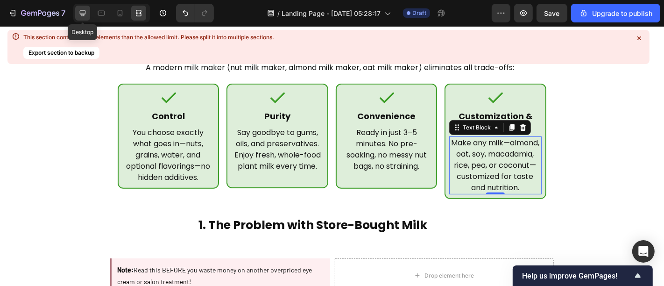
click at [84, 7] on div at bounding box center [82, 13] width 15 height 15
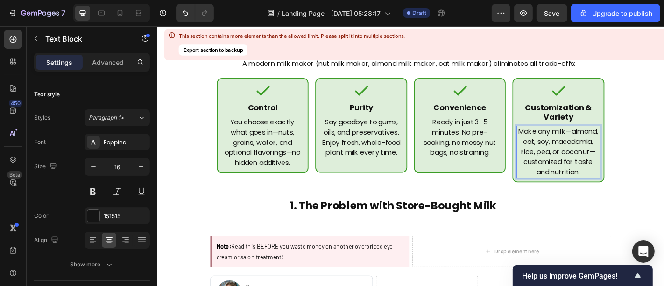
click at [626, 137] on p "Make any milk—almond, oat, soy, macadamia, rice, pea, or coconut—customized for…" at bounding box center [601, 165] width 90 height 56
click at [523, 127] on p "Ready in just 3–5 minutes. No pre-soaking, no messy nut bags, no straining." at bounding box center [492, 149] width 90 height 45
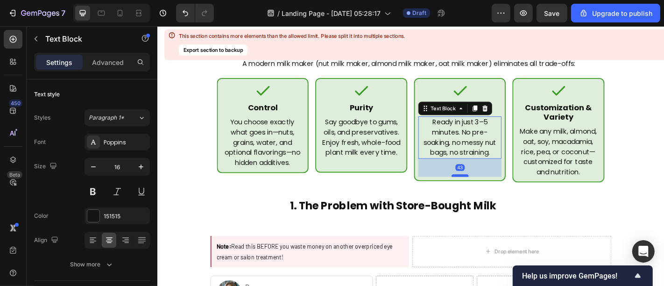
drag, startPoint x: 485, startPoint y: 171, endPoint x: 485, endPoint y: 179, distance: 8.4
click at [485, 190] on div at bounding box center [492, 191] width 19 height 3
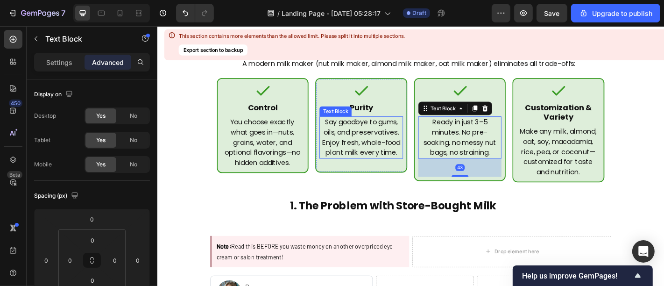
click at [403, 140] on p "Say goodbye to gums, oils, and preservatives. Enjoy fresh, whole-food plant mil…" at bounding box center [382, 149] width 90 height 45
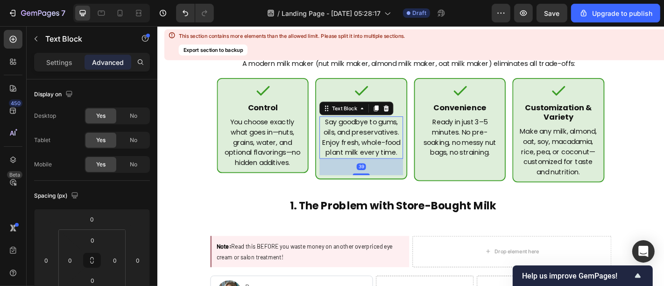
drag, startPoint x: 383, startPoint y: 171, endPoint x: 382, endPoint y: 179, distance: 7.5
click at [382, 189] on div at bounding box center [382, 190] width 19 height 2
type input "39"
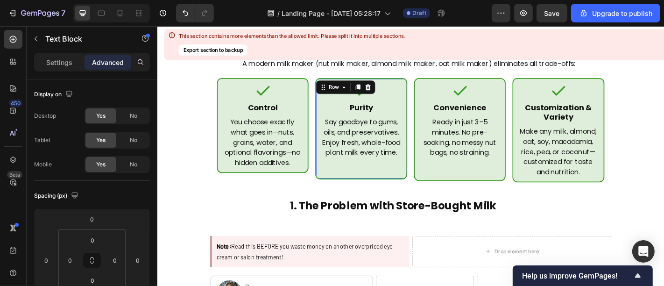
click at [312, 145] on p "You choose exactly what goes in—nuts, grains, water, and optional flavorings—no…" at bounding box center [273, 155] width 90 height 56
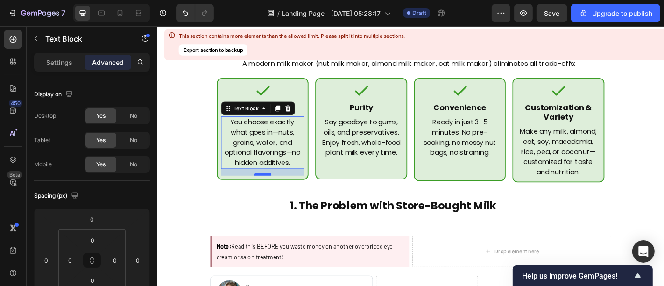
drag, startPoint x: 273, startPoint y: 170, endPoint x: 277, endPoint y: 177, distance: 7.5
click at [277, 188] on div at bounding box center [273, 189] width 19 height 3
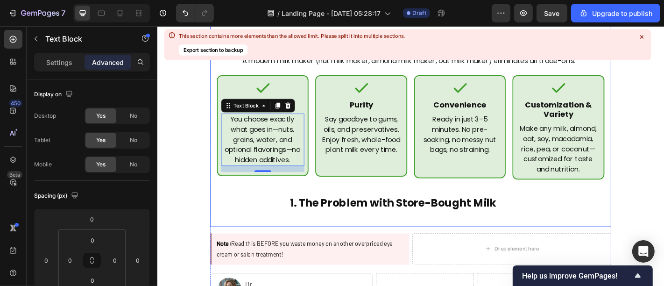
scroll to position [366, 0]
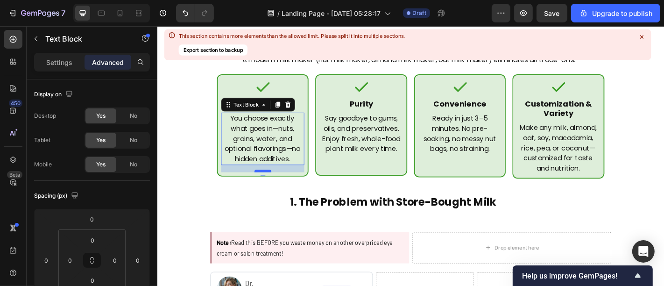
click at [274, 185] on div at bounding box center [273, 186] width 19 height 3
type input "17"
click at [388, 124] on p "Say goodbye to gums, oils, and preservatives. Enjoy fresh, whole-food plant mil…" at bounding box center [382, 144] width 90 height 45
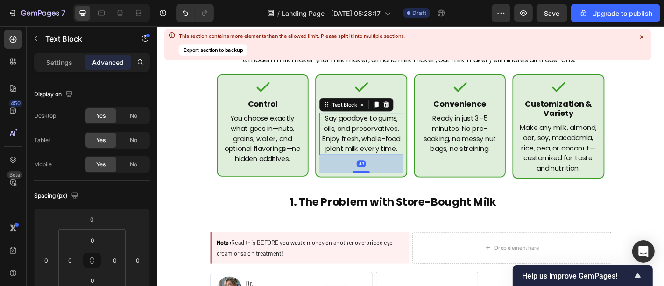
click at [380, 185] on div at bounding box center [382, 186] width 19 height 3
type input "43"
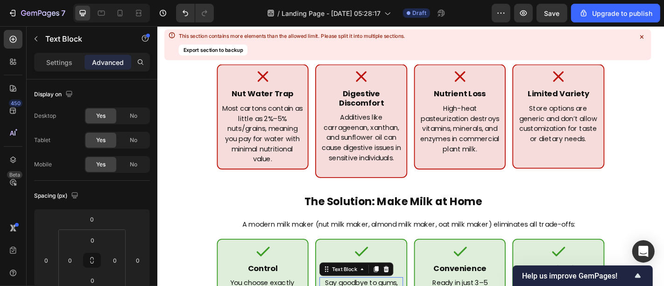
scroll to position [0, 0]
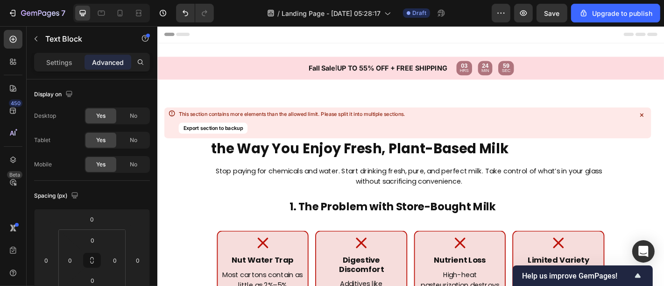
click at [456, 14] on div "/ Landing Page - Sep 26, 05:28:17 Draft" at bounding box center [356, 13] width 271 height 19
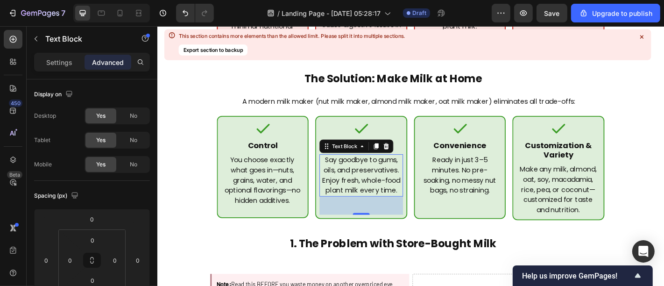
scroll to position [315, 0]
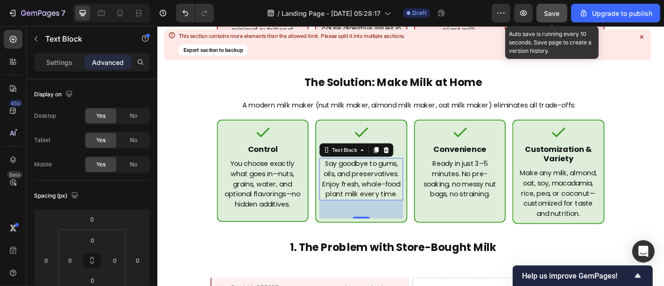
drag, startPoint x: 549, startPoint y: 10, endPoint x: 369, endPoint y: 151, distance: 228.3
click at [549, 10] on span "Save" at bounding box center [552, 13] width 15 height 8
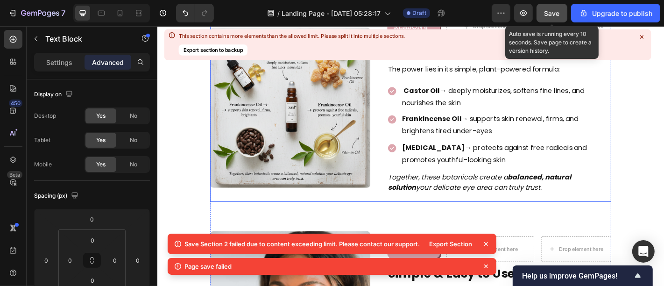
click at [396, 157] on div "Image REASON 4 Text Block Row Drop element here Drop element here Row Infused w…" at bounding box center [437, 116] width 444 height 208
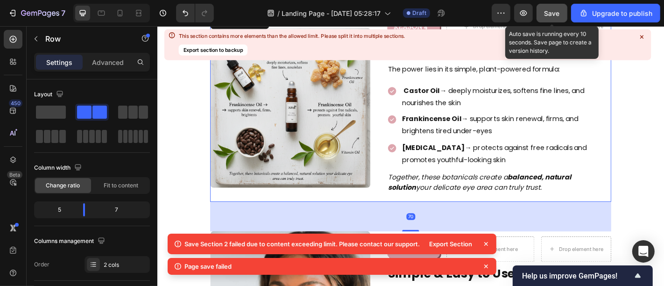
scroll to position [1090, 0]
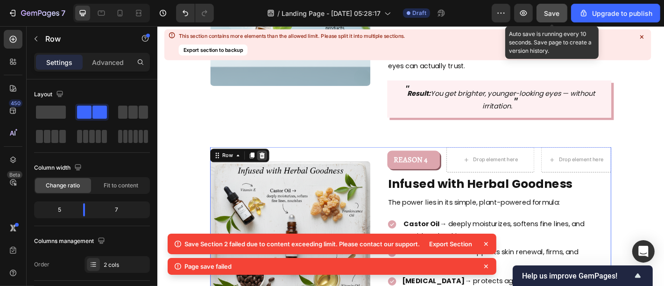
click at [270, 166] on icon at bounding box center [273, 169] width 6 height 7
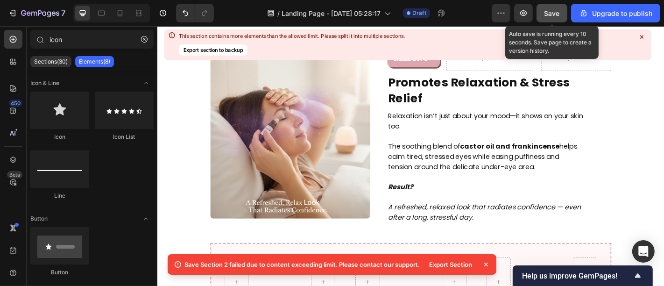
scroll to position [1413, 0]
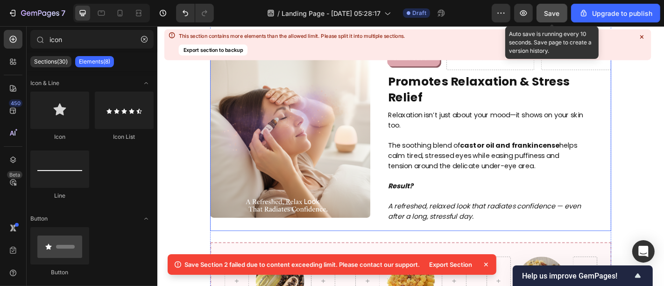
click at [398, 212] on div "Image REASON 6 Text Block Row Drop element here Drop element here Row Promotes …" at bounding box center [437, 149] width 444 height 206
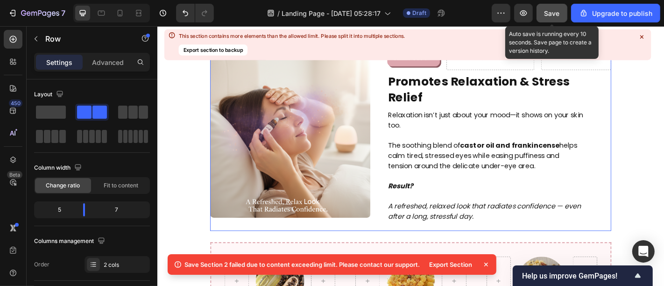
scroll to position [1308, 0]
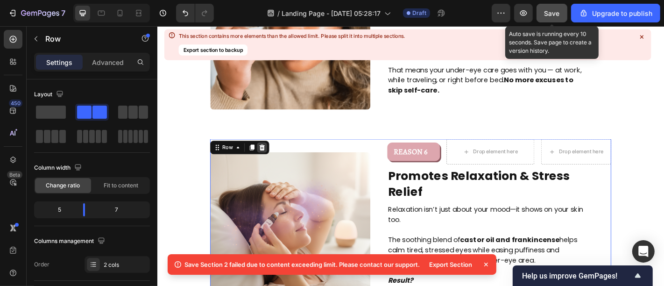
click at [269, 155] on div at bounding box center [272, 160] width 11 height 11
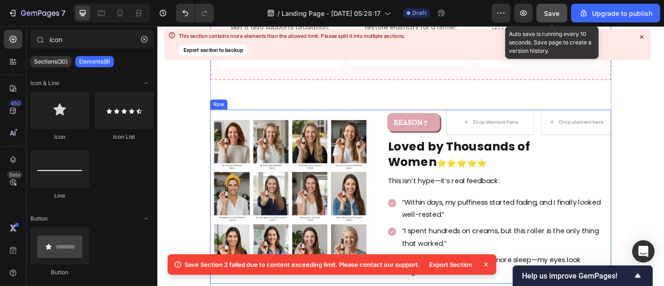
scroll to position [1549, 0]
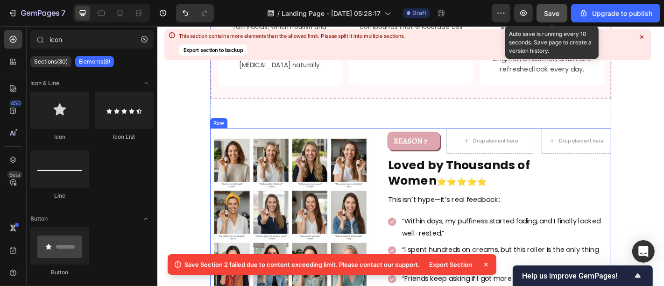
click at [398, 160] on div "Image REASON 7 Text Block Row Drop element here Drop element here Row Loved by …" at bounding box center [437, 235] width 444 height 193
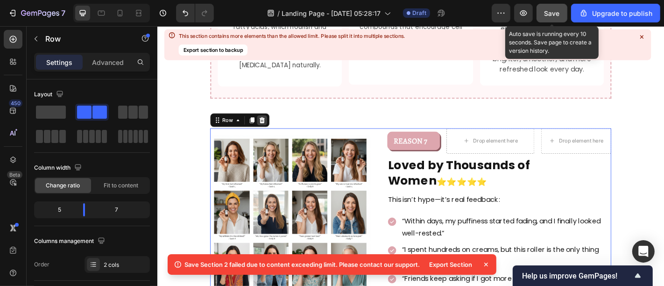
click at [270, 126] on icon at bounding box center [273, 129] width 6 height 7
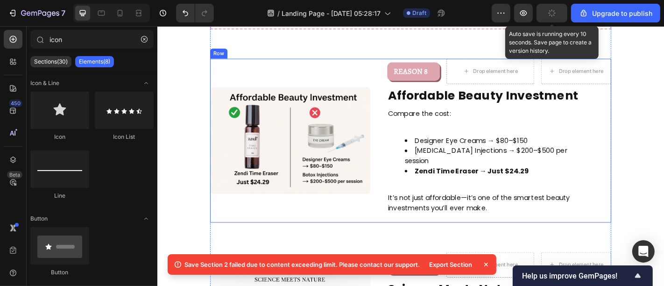
scroll to position [1622, 0]
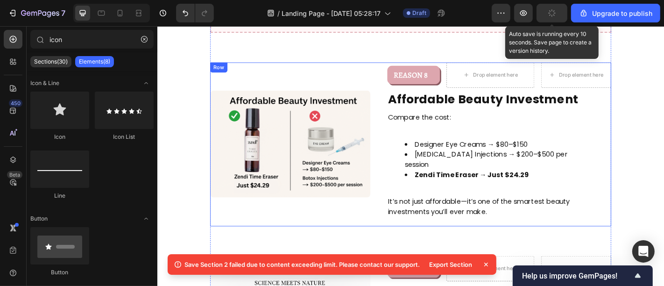
click at [396, 150] on div "Image REASON 8 Text Block Row Drop element here Drop element here Row Affordabl…" at bounding box center [437, 156] width 444 height 181
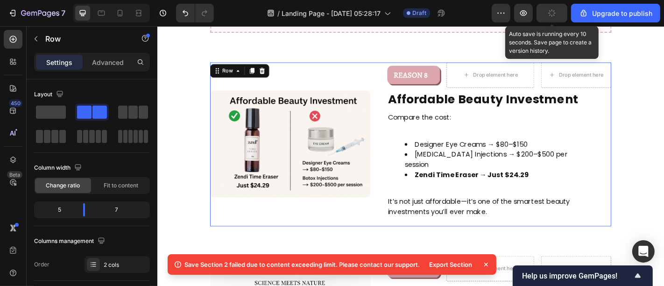
scroll to position [1481, 0]
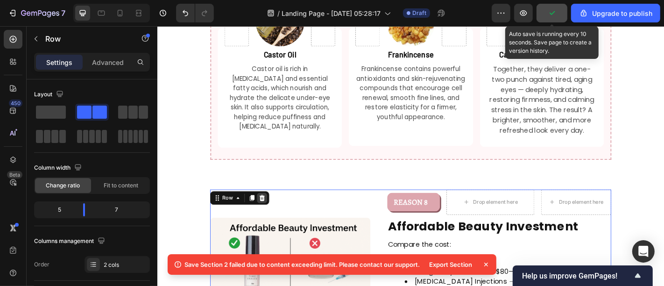
click at [269, 212] on icon at bounding box center [272, 215] width 7 height 7
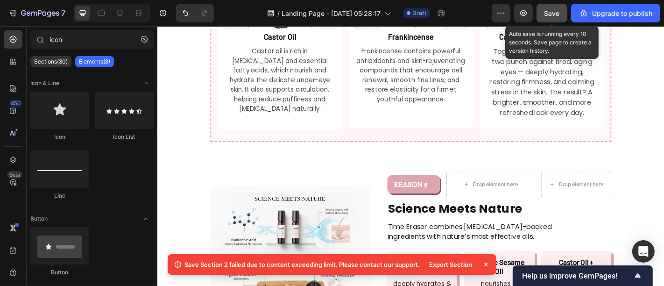
scroll to position [1499, 0]
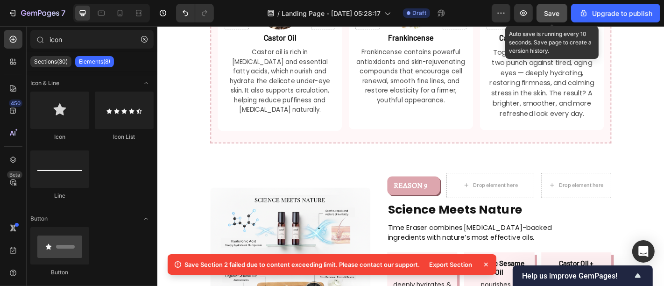
drag, startPoint x: 549, startPoint y: 8, endPoint x: 336, endPoint y: 103, distance: 233.2
click at [549, 9] on span "Save" at bounding box center [552, 13] width 15 height 8
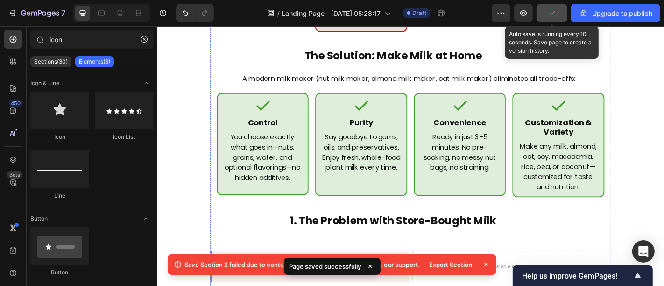
scroll to position [0, 0]
